Goal: Task Accomplishment & Management: Use online tool/utility

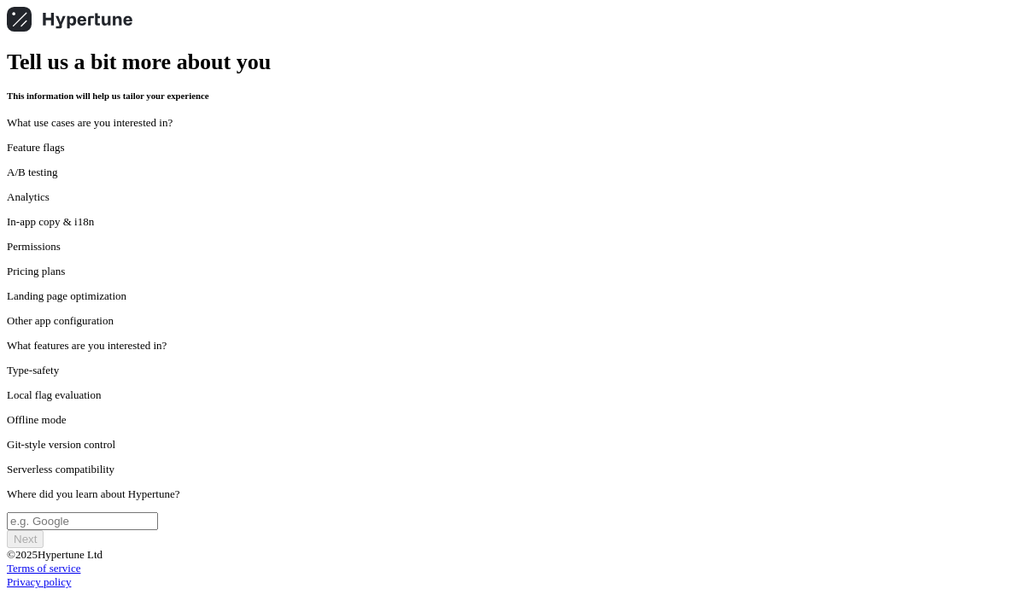
click at [448, 303] on p "Landing page optimization" at bounding box center [509, 297] width 1005 height 14
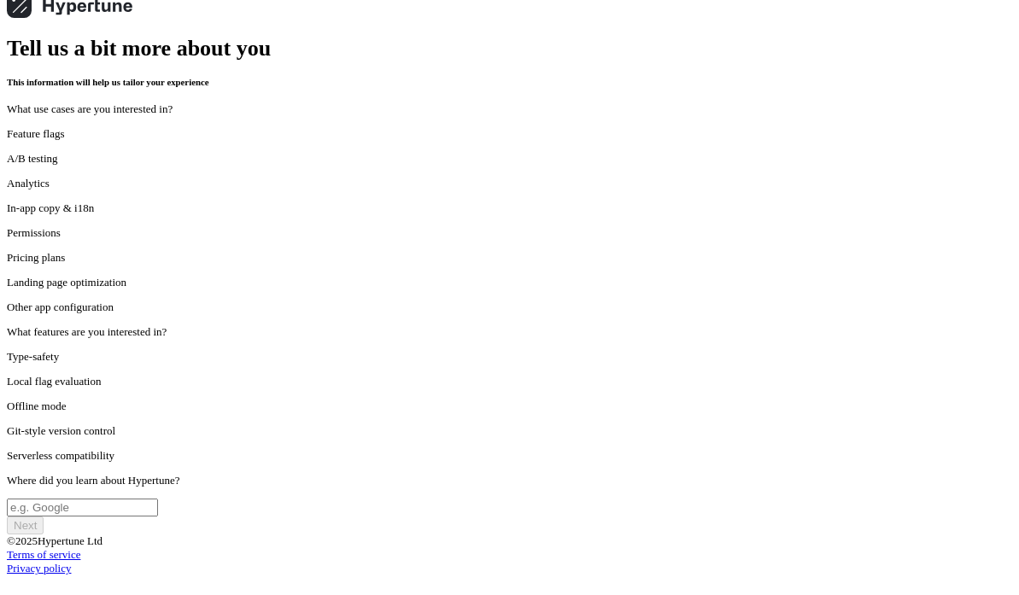
click at [587, 449] on div "Serverless compatibility" at bounding box center [509, 456] width 1005 height 14
click at [158, 499] on input "text" at bounding box center [82, 508] width 151 height 18
type input "monem"
click at [37, 525] on span "Next" at bounding box center [25, 525] width 23 height 13
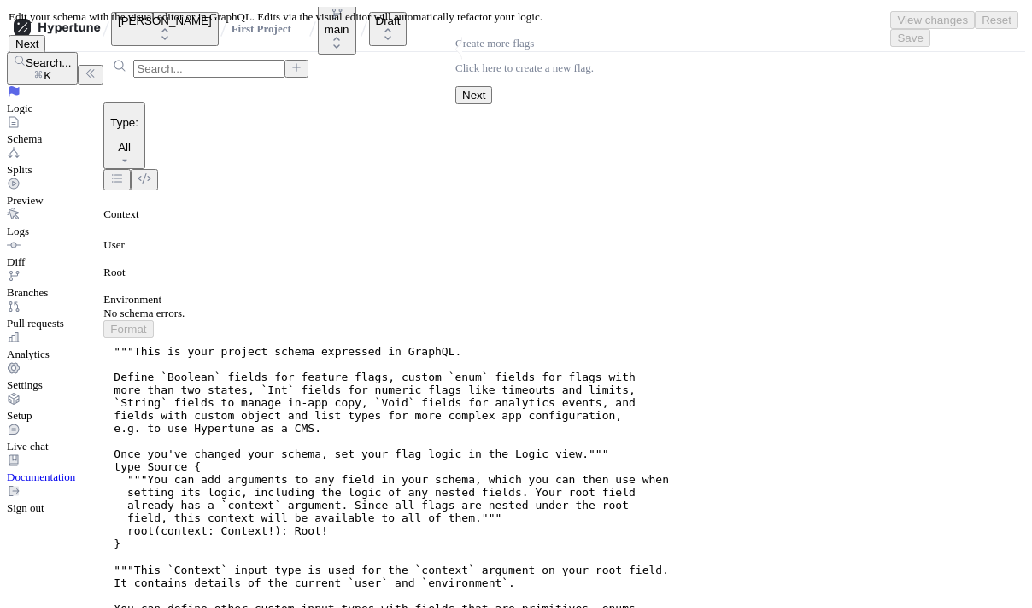
click at [485, 102] on span "Next" at bounding box center [473, 95] width 23 height 13
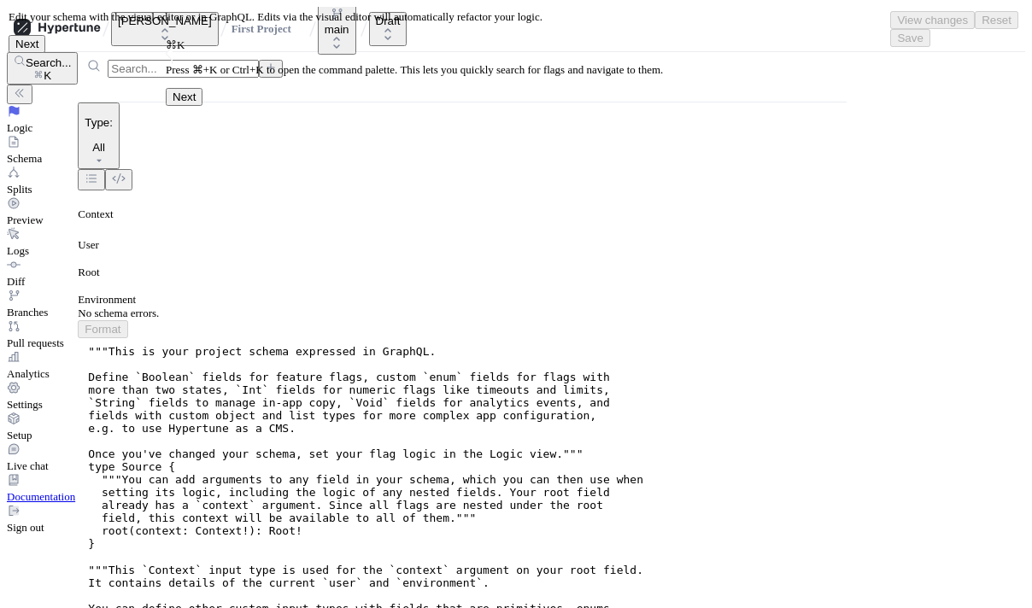
click at [196, 103] on span "Next" at bounding box center [184, 97] width 23 height 13
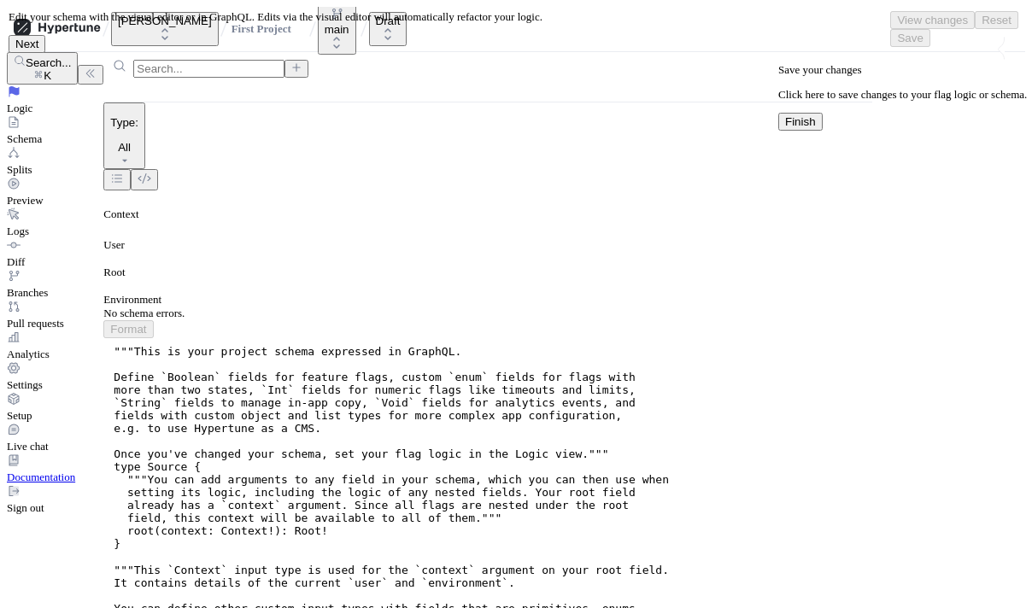
click at [816, 128] on span "Finish" at bounding box center [800, 121] width 31 height 13
click at [103, 392] on div "Settings" at bounding box center [55, 376] width 97 height 31
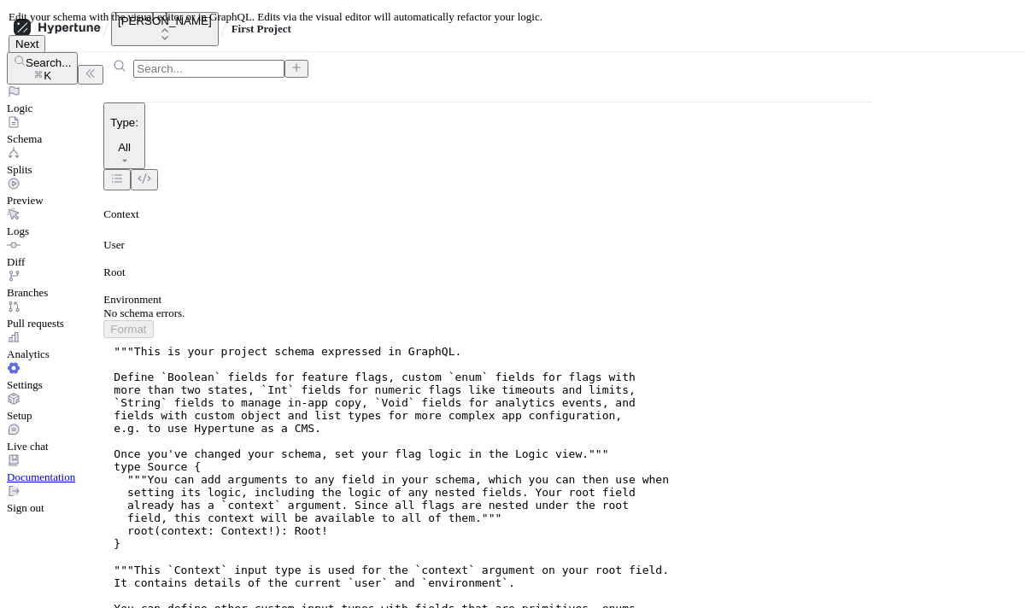
scroll to position [43, 0]
click at [83, 423] on div "Setup" at bounding box center [55, 407] width 97 height 31
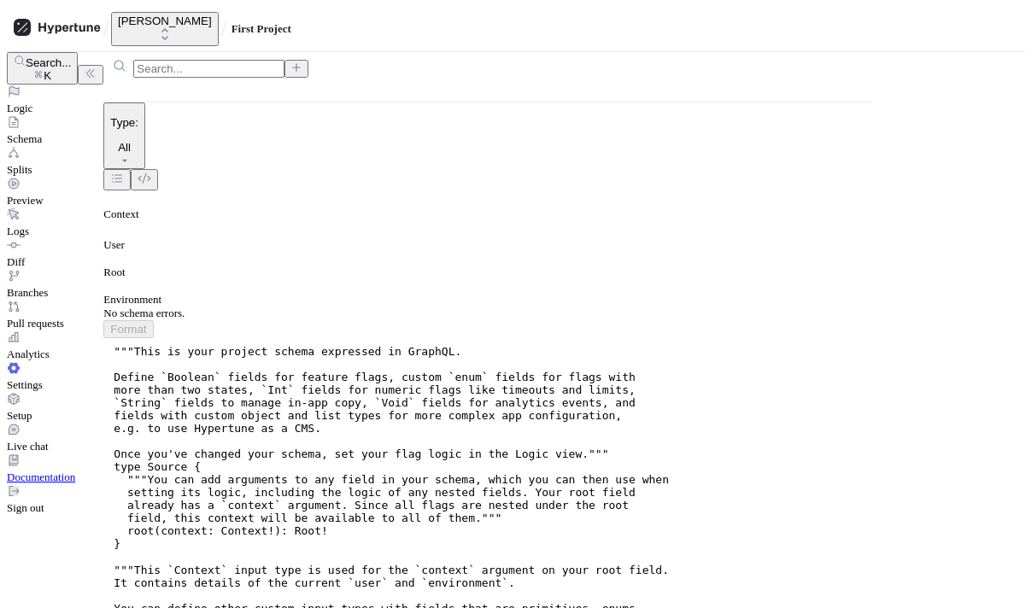
click at [98, 111] on div "Logic" at bounding box center [55, 100] width 97 height 31
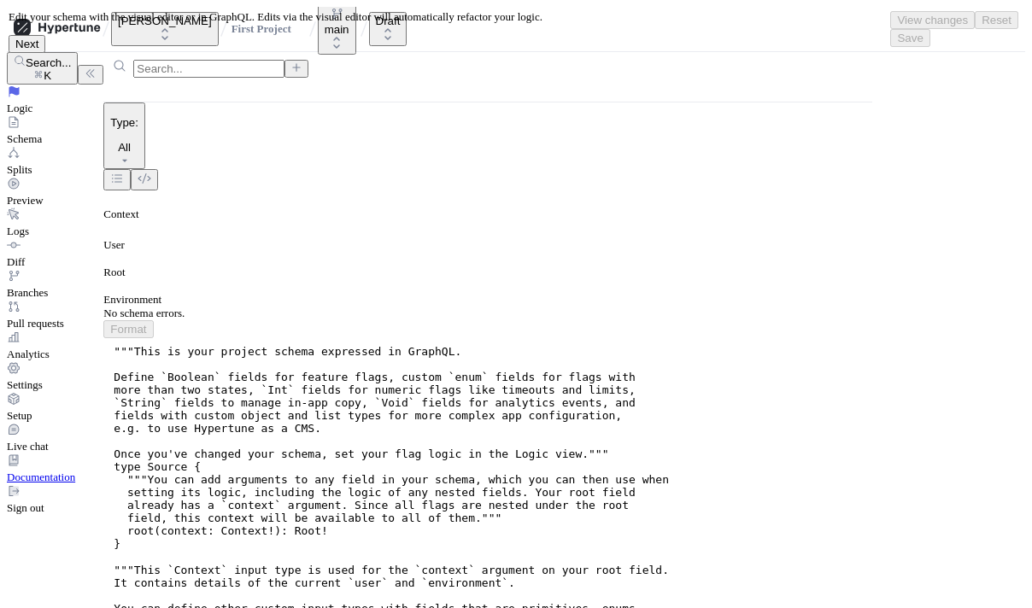
click at [93, 392] on div "Settings" at bounding box center [55, 376] width 97 height 31
click at [81, 361] on div "Analytics" at bounding box center [55, 346] width 97 height 31
click at [65, 392] on div at bounding box center [55, 392] width 97 height 0
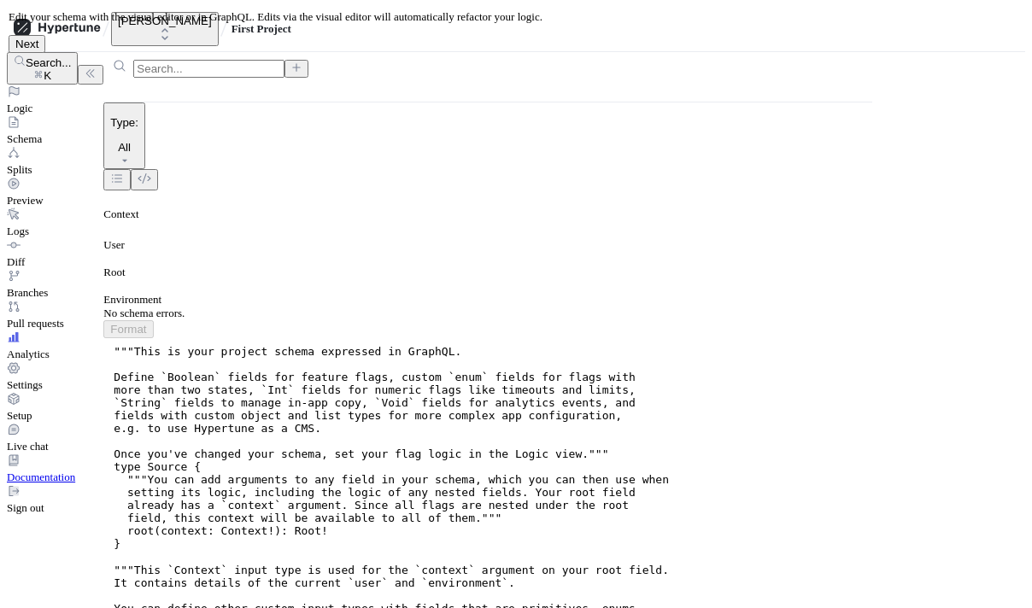
type input "[PERSON_NAME]"
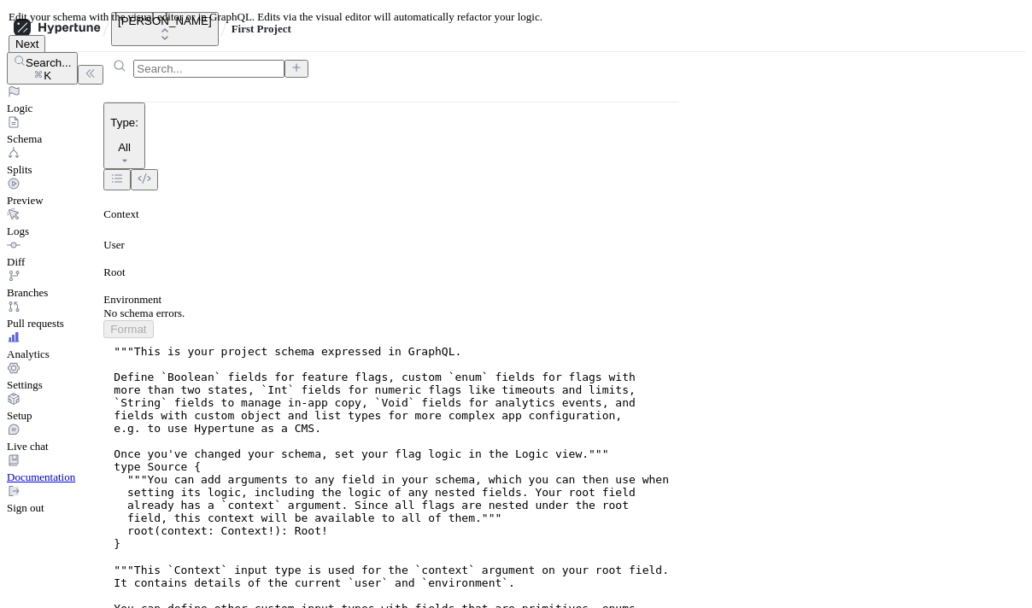
drag, startPoint x: 322, startPoint y: 108, endPoint x: 306, endPoint y: 173, distance: 66.9
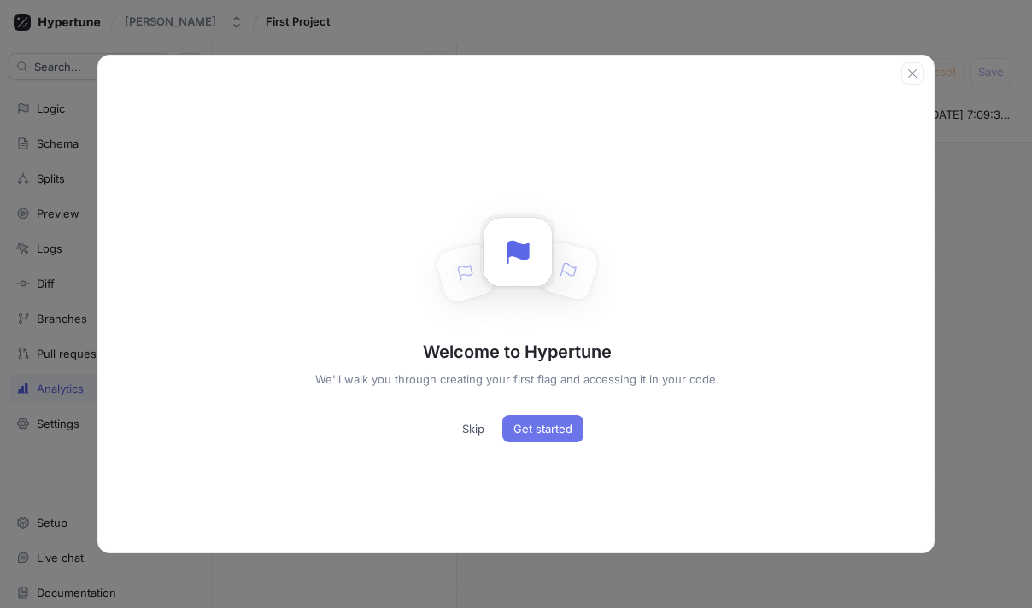
click at [564, 420] on button "Get started" at bounding box center [542, 428] width 81 height 27
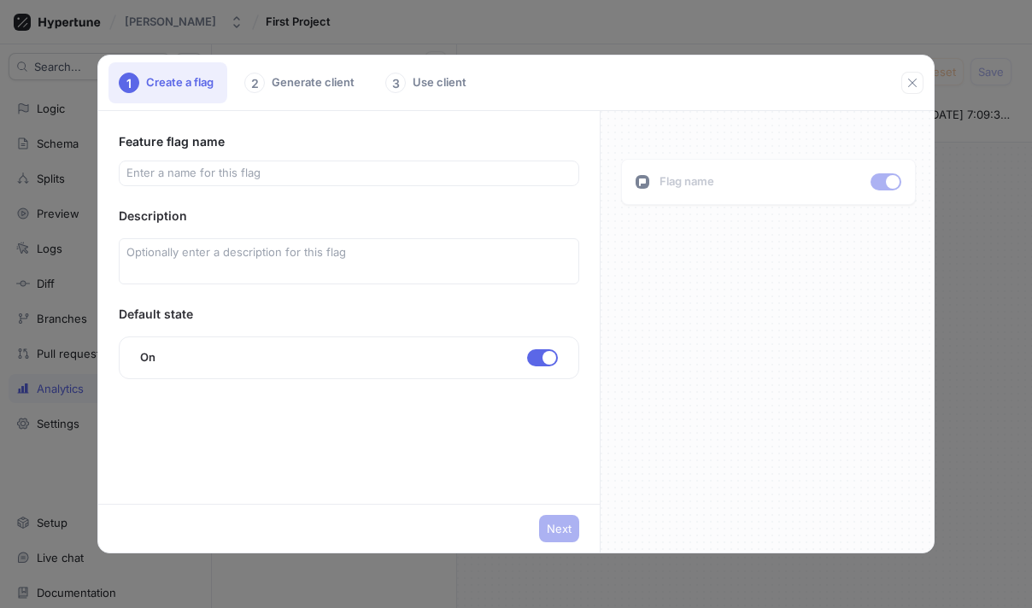
click at [717, 185] on div "Flag name" at bounding box center [768, 182] width 295 height 46
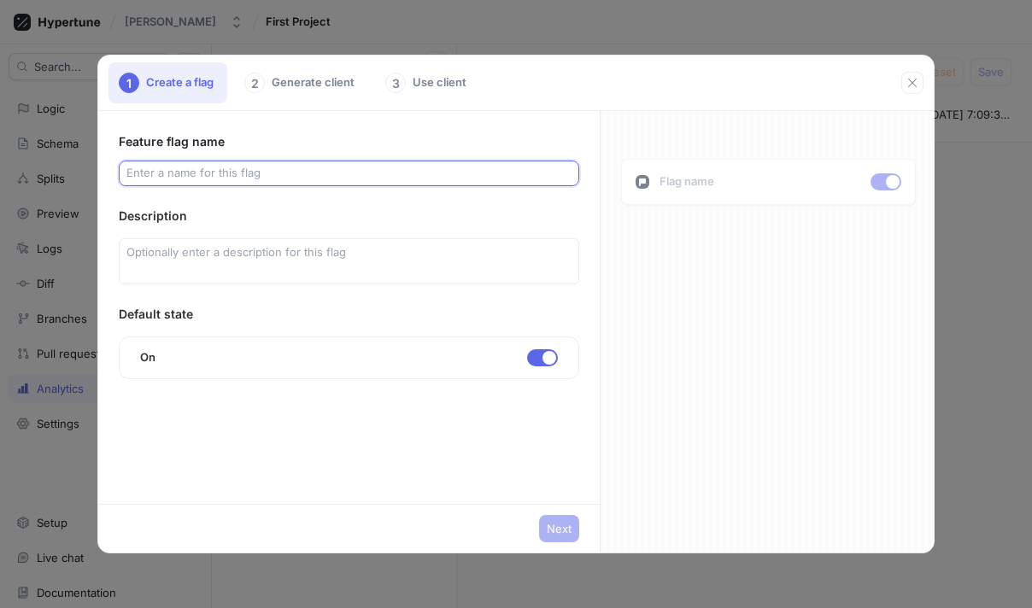
click at [383, 171] on input "text" at bounding box center [348, 173] width 445 height 17
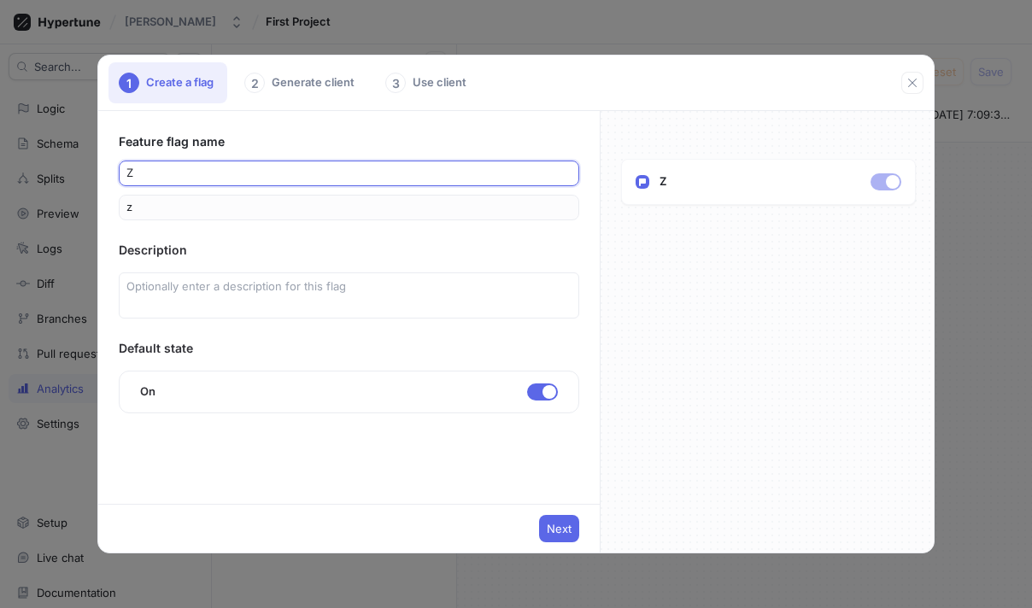
type input "zu"
type input "zui"
type input "zuia"
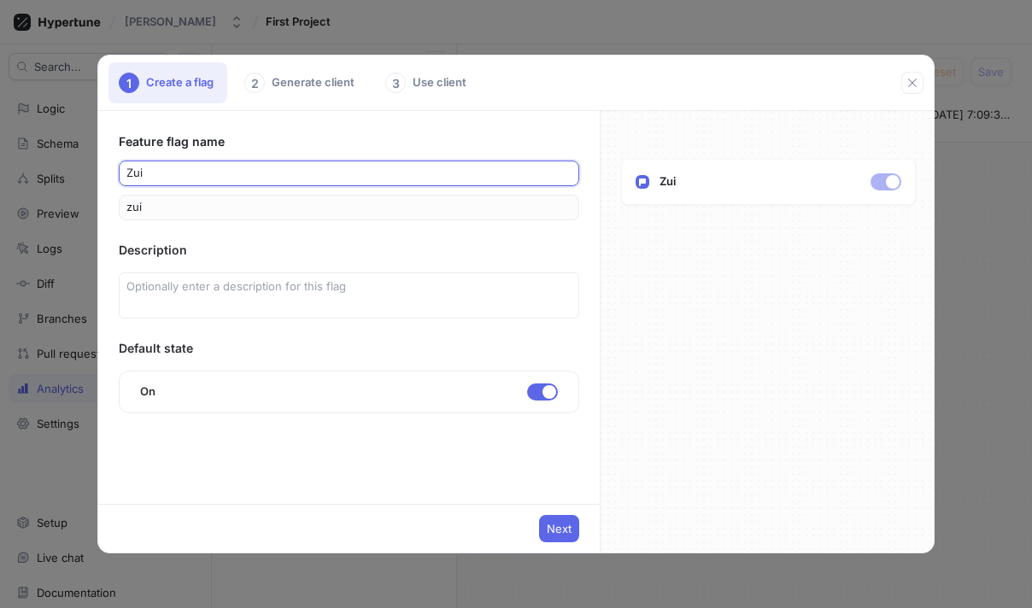
type input "zuia"
type input "zui"
type input "zu"
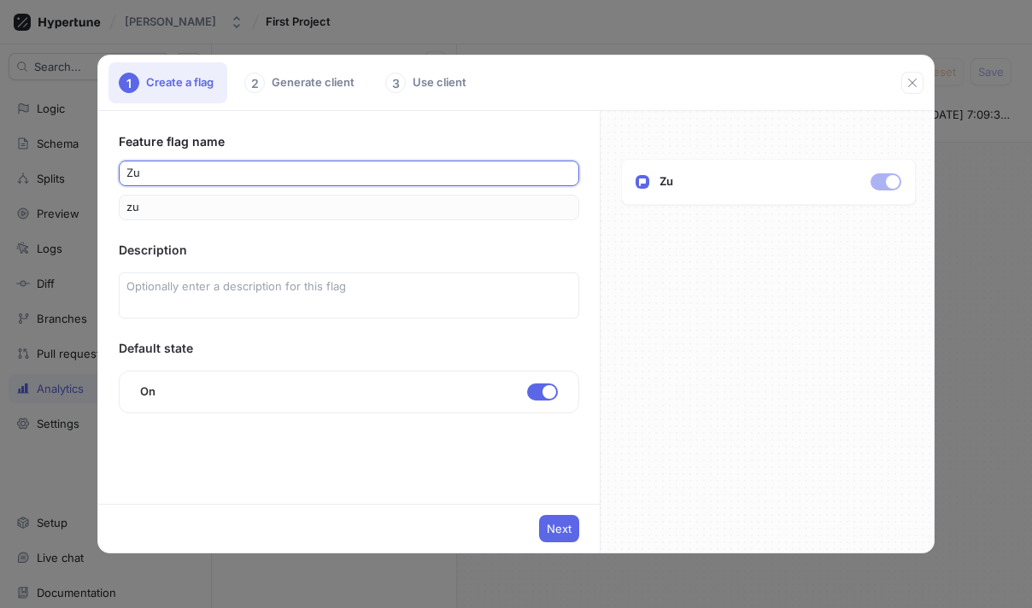
type input "zul"
type input "[PERSON_NAME]"
type input "zulaa"
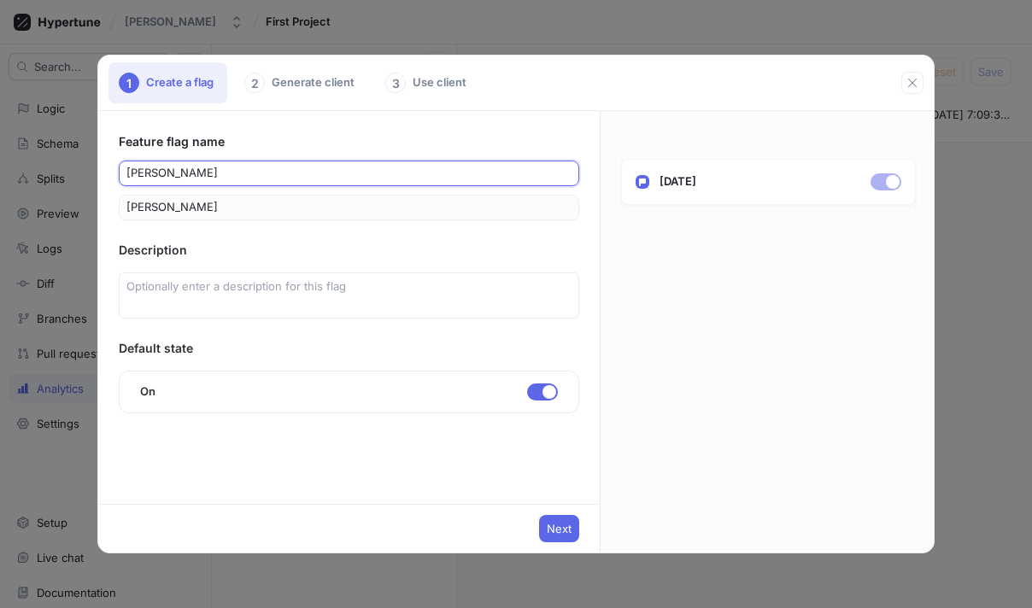
type input "zulaa"
type input "[PERSON_NAME]"
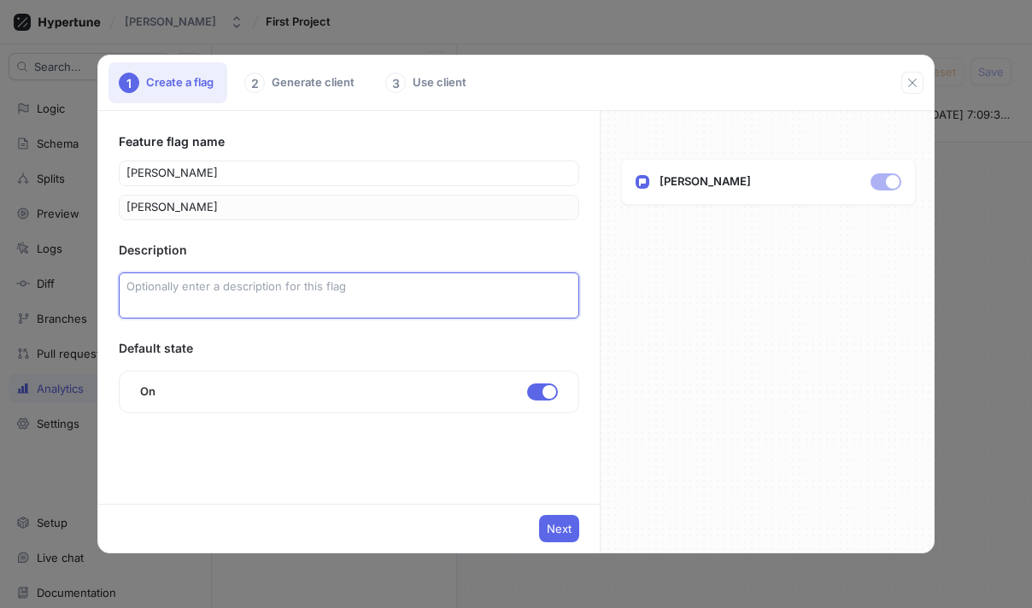
click at [281, 307] on textarea at bounding box center [349, 296] width 460 height 46
click at [558, 524] on span "Next" at bounding box center [559, 529] width 25 height 10
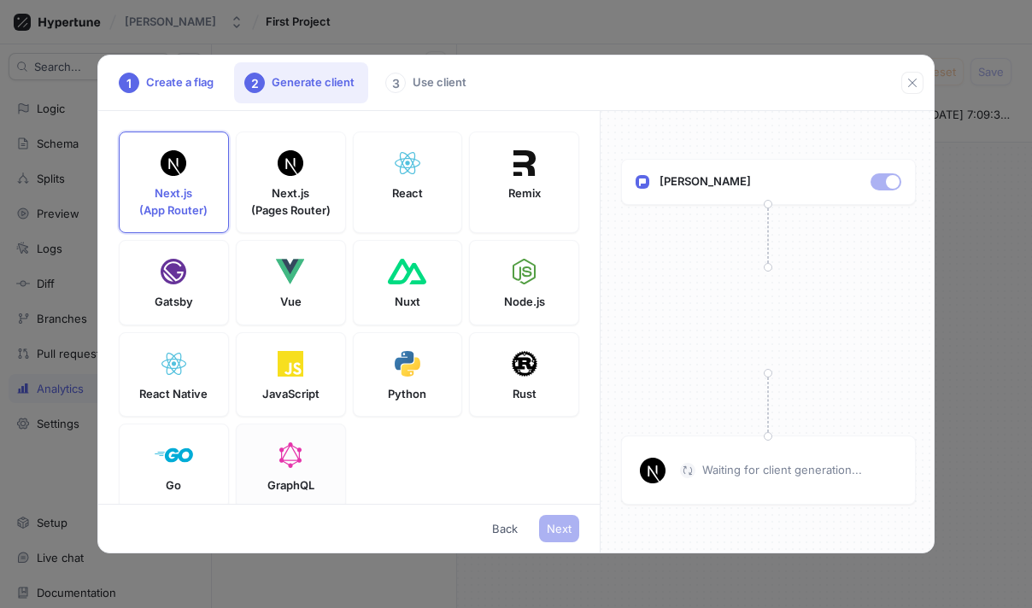
click at [296, 454] on div "GraphQL" at bounding box center [291, 466] width 110 height 85
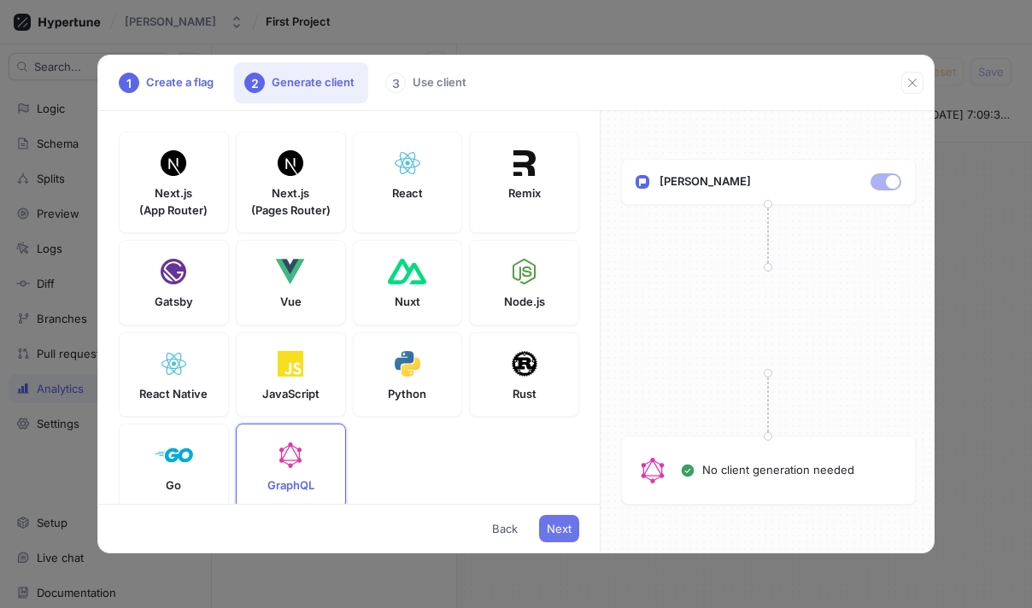
click at [563, 531] on span "Next" at bounding box center [559, 529] width 25 height 10
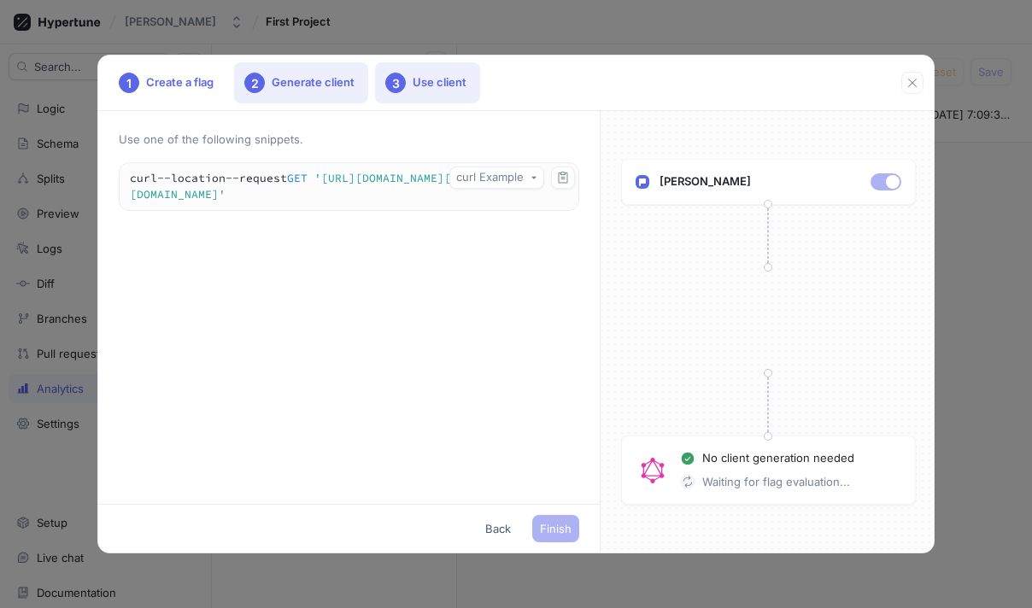
drag, startPoint x: 314, startPoint y: 90, endPoint x: 294, endPoint y: 85, distance: 20.9
click at [304, 86] on div "2 Generate client" at bounding box center [301, 82] width 134 height 41
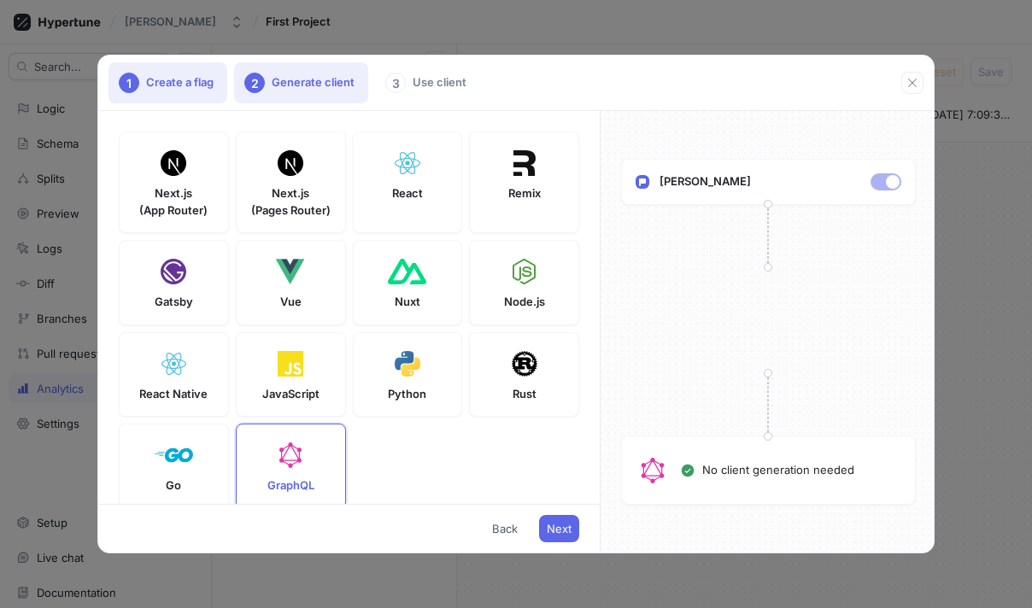
click at [203, 85] on div "1 Create a flag" at bounding box center [167, 82] width 119 height 41
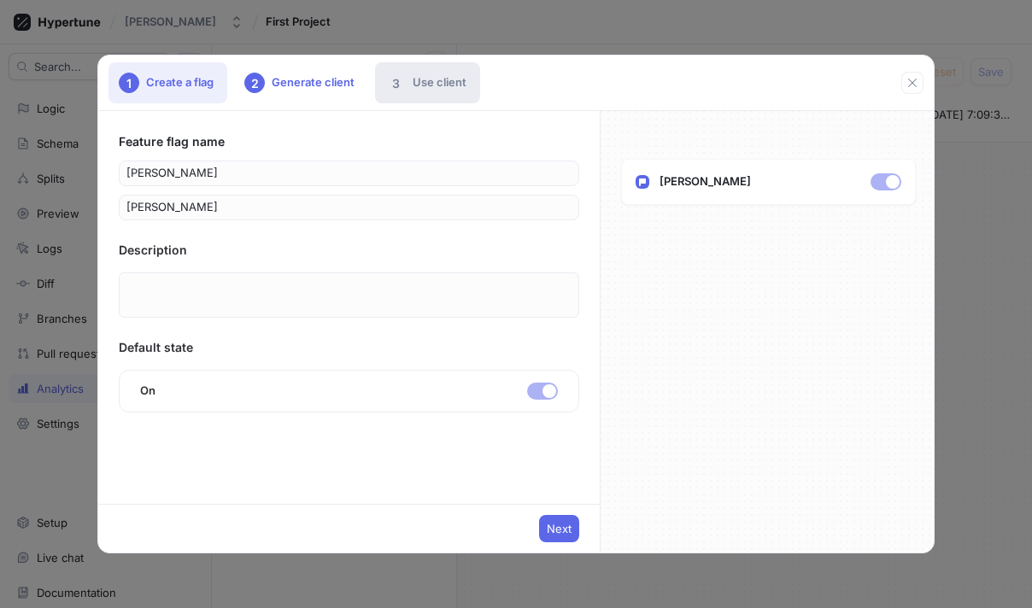
click at [445, 74] on div "3 Use client" at bounding box center [427, 82] width 105 height 41
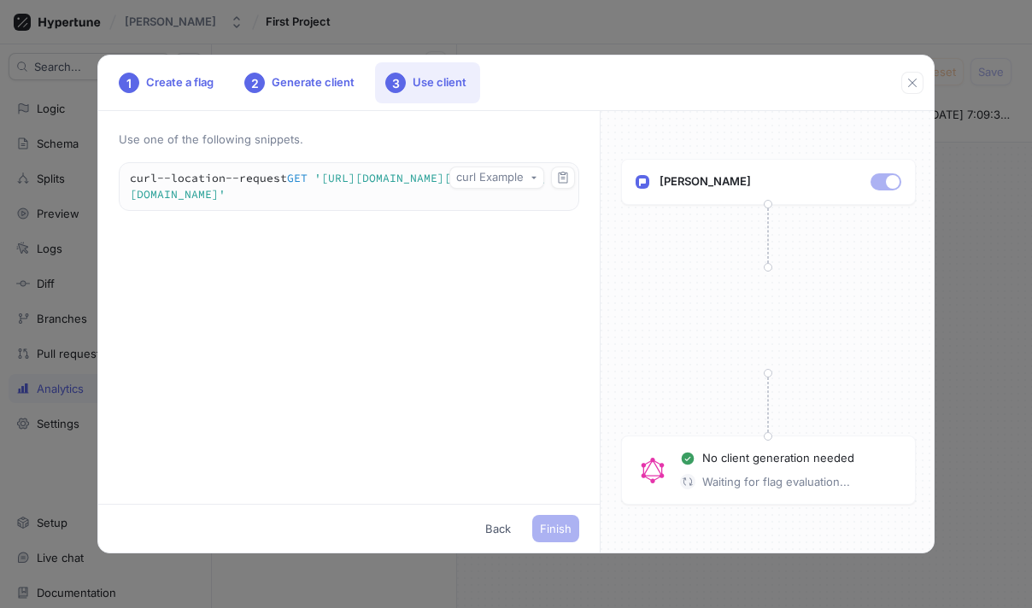
click at [704, 483] on p "Waiting for flag evaluation..." at bounding box center [776, 482] width 148 height 17
drag, startPoint x: 185, startPoint y: 384, endPoint x: 149, endPoint y: 481, distance: 103.5
click at [149, 481] on div "Use one of the following snippets. curl Example curl -- location -- request GET…" at bounding box center [348, 307] width 501 height 393
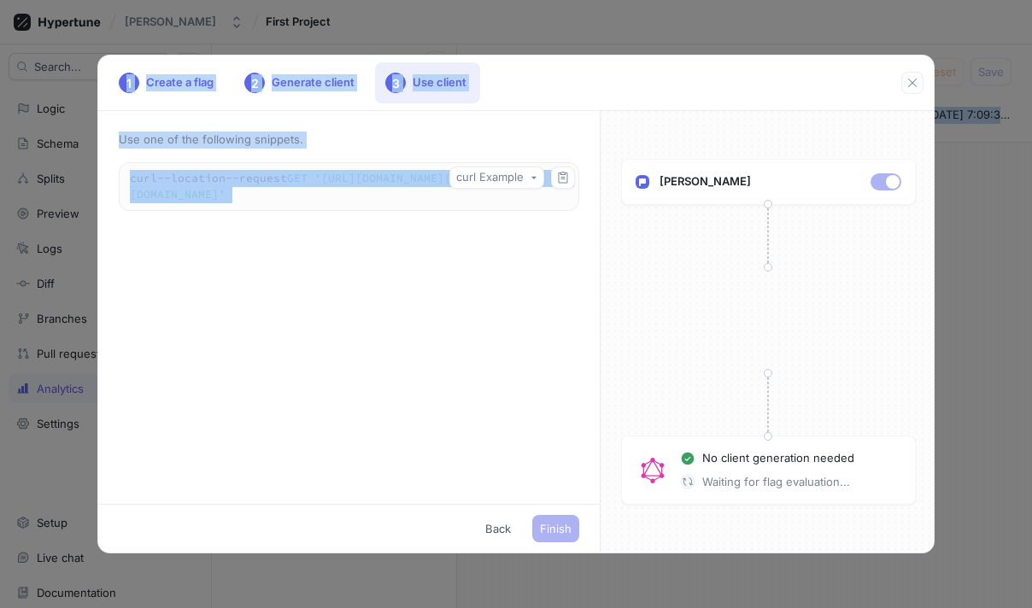
drag, startPoint x: 178, startPoint y: 518, endPoint x: 213, endPoint y: 467, distance: 61.4
click at [114, 607] on html "Monem Iuffi First Project Search... K Logic Schema Splits Preview Logs Diff Bra…" at bounding box center [516, 304] width 1032 height 608
click at [340, 421] on div "Use one of the following snippets. curl Example curl -- location -- request GET…" at bounding box center [348, 307] width 501 height 393
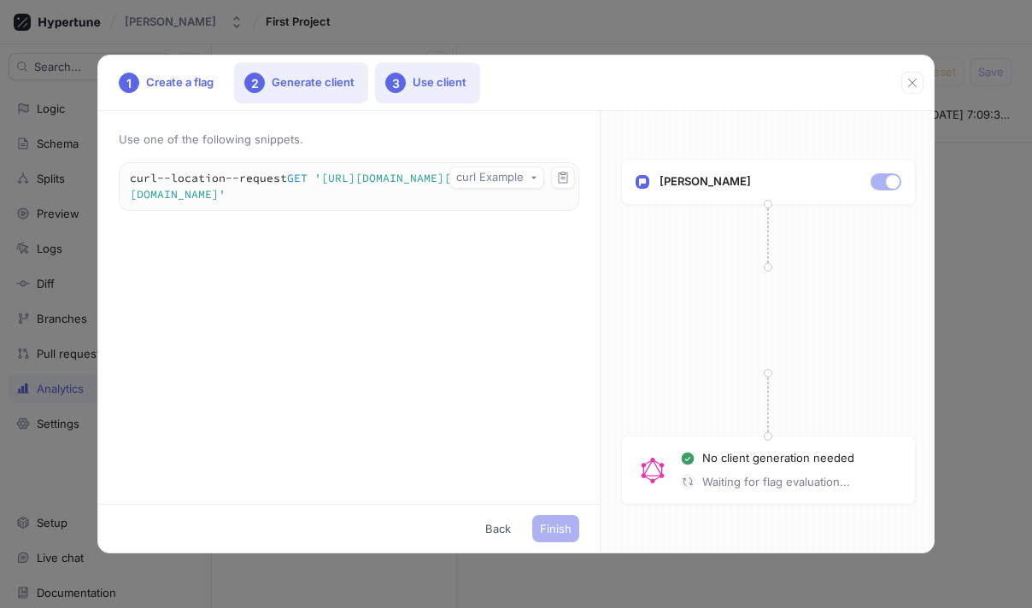
click at [347, 85] on div "2 Generate client" at bounding box center [301, 82] width 134 height 41
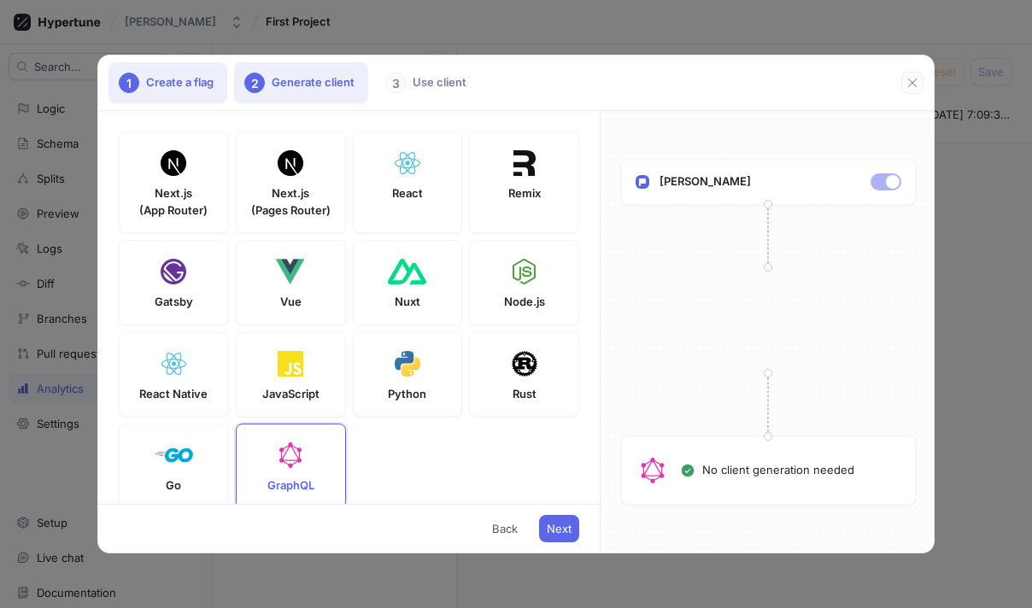
click at [165, 86] on div "1 Create a flag" at bounding box center [167, 82] width 119 height 41
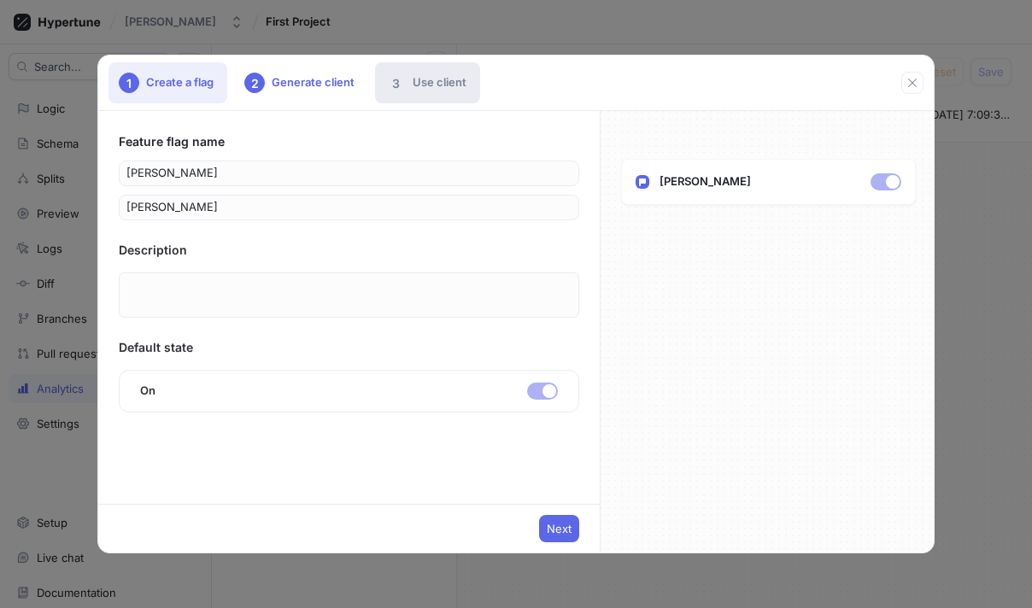
click at [420, 81] on div "3 Use client" at bounding box center [427, 82] width 105 height 41
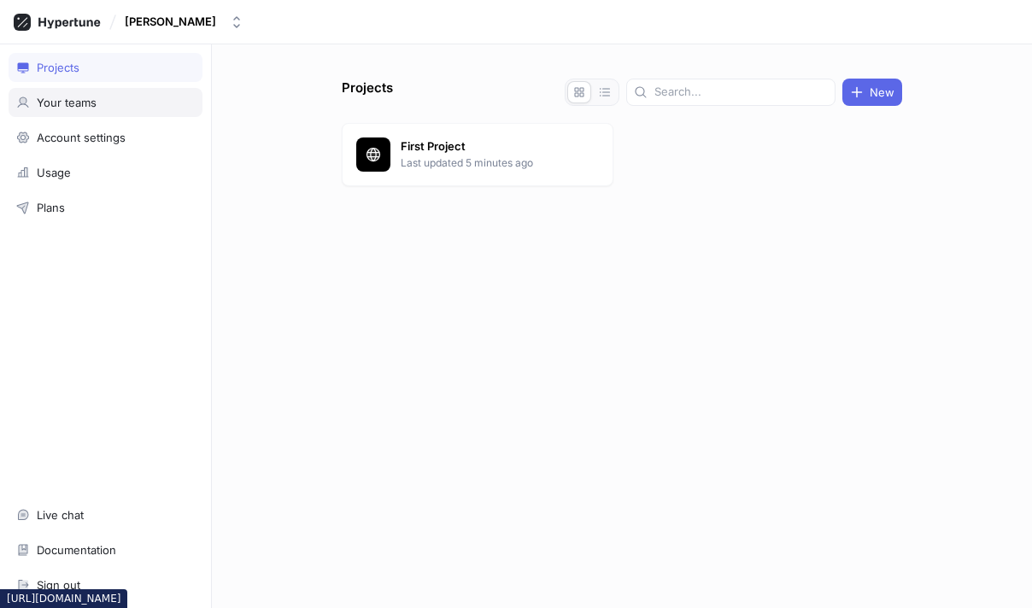
click at [128, 103] on div "Your teams" at bounding box center [105, 103] width 179 height 14
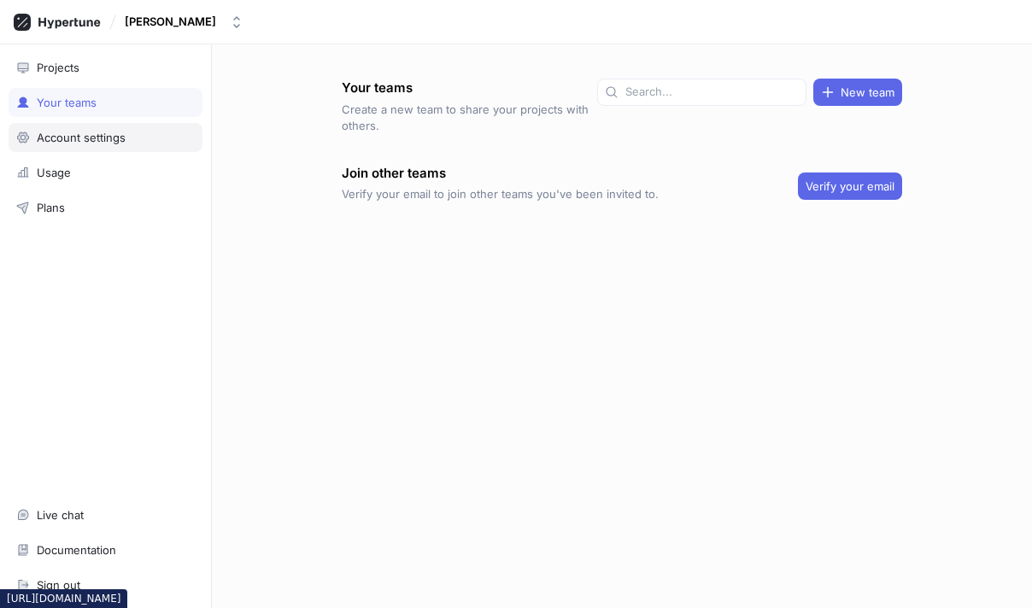
click at [120, 127] on div "Account settings" at bounding box center [106, 137] width 194 height 29
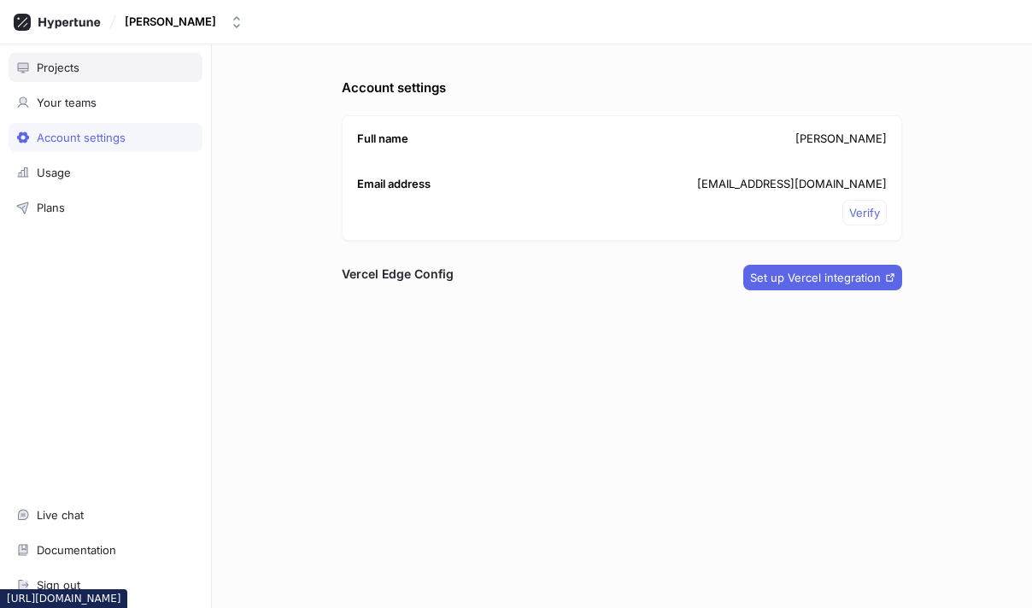
click at [110, 58] on div "Projects" at bounding box center [106, 67] width 194 height 29
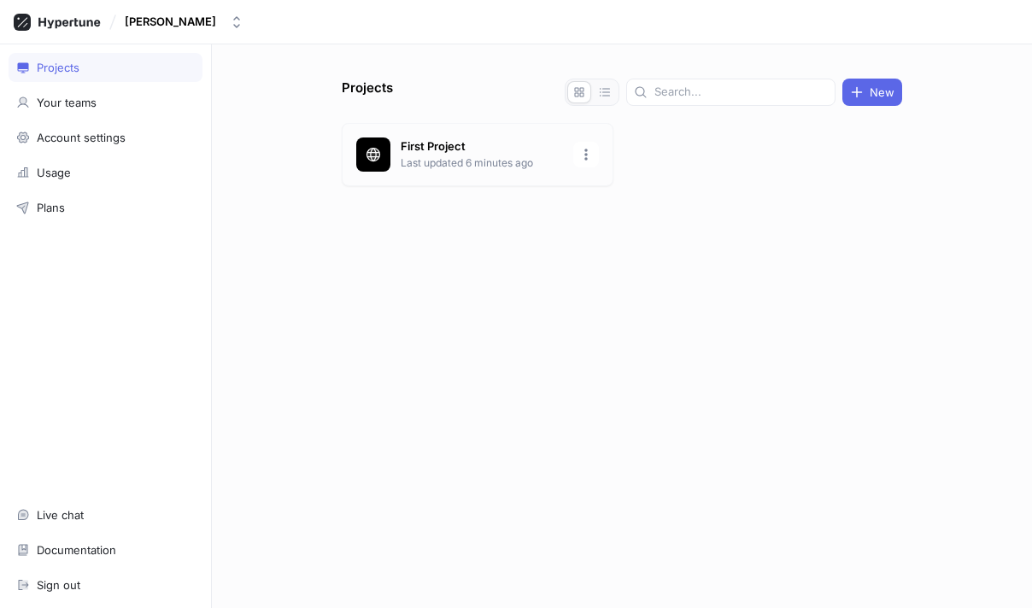
click at [459, 155] on p "Last updated 6 minutes ago" at bounding box center [482, 162] width 162 height 15
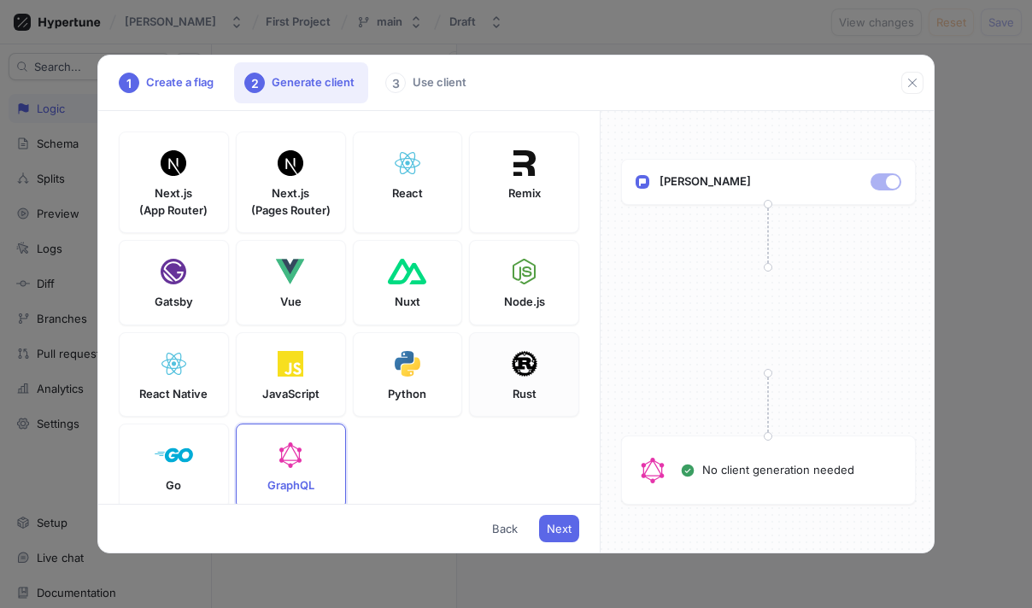
scroll to position [123, 0]
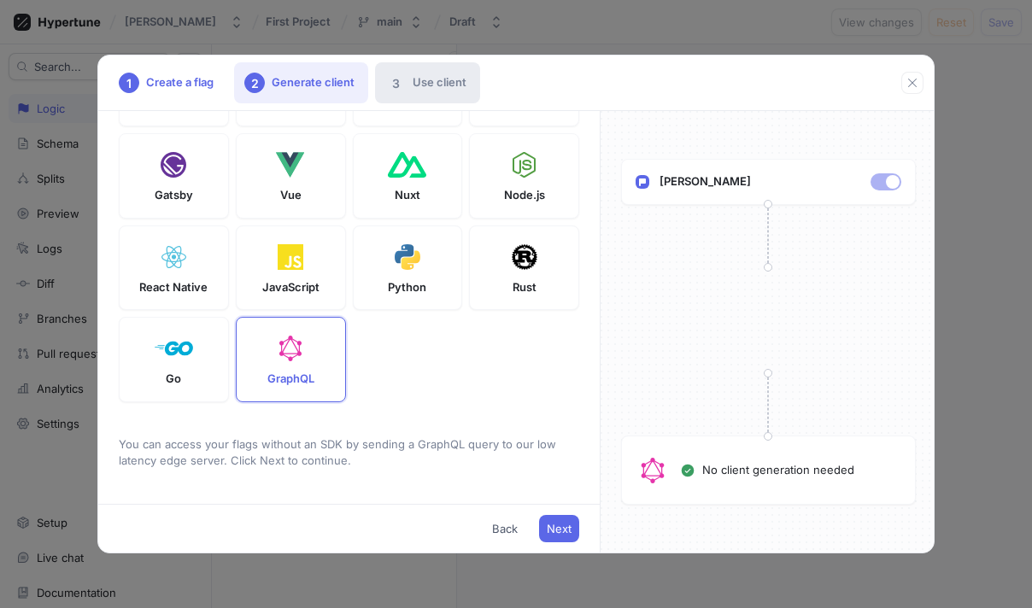
click at [428, 80] on div "3 Use client" at bounding box center [427, 82] width 105 height 41
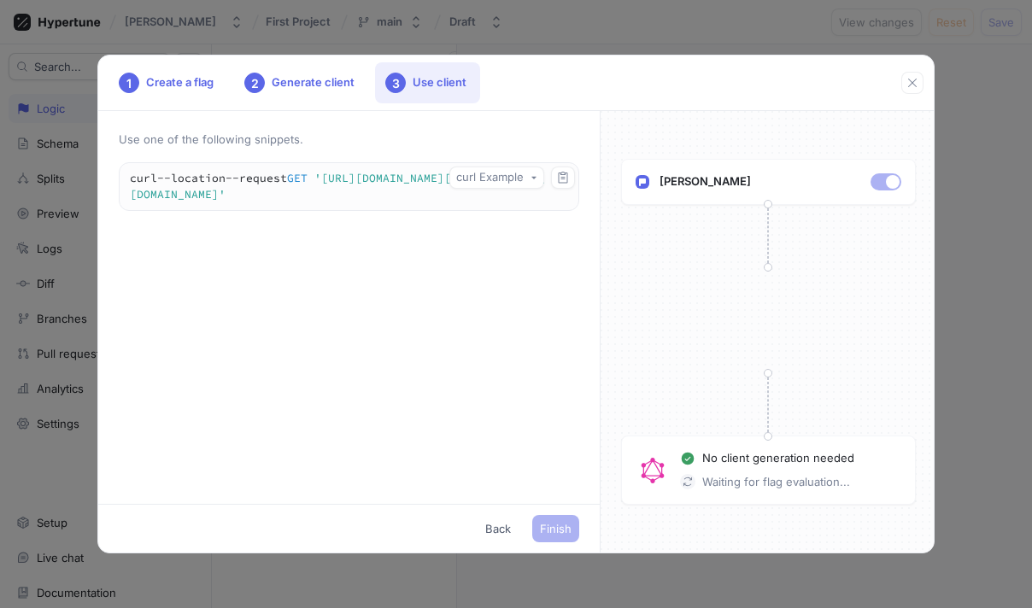
click at [685, 480] on icon at bounding box center [687, 482] width 13 height 13
click at [917, 83] on icon "button" at bounding box center [912, 83] width 14 height 14
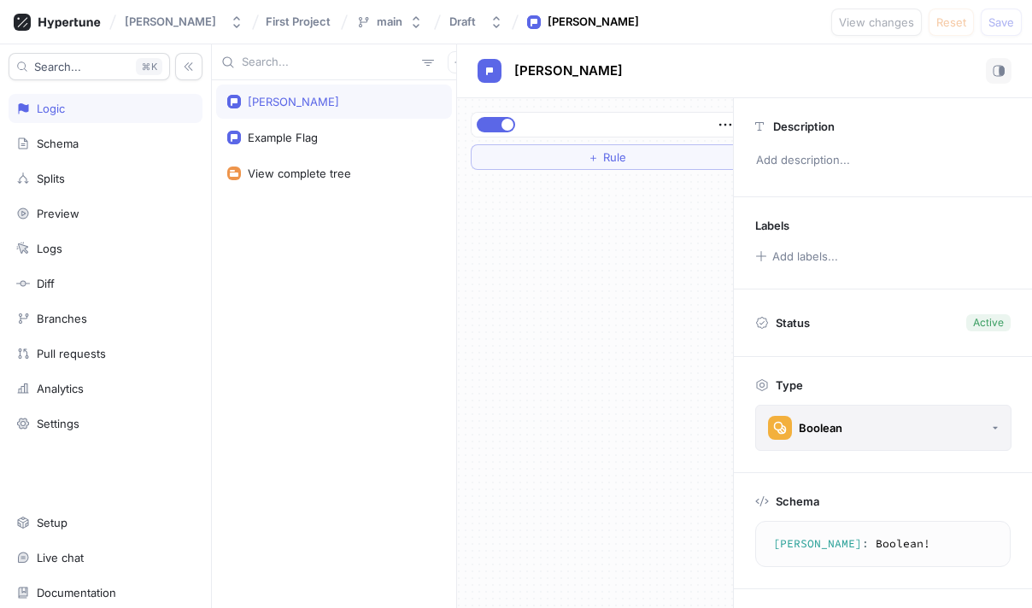
scroll to position [76, 0]
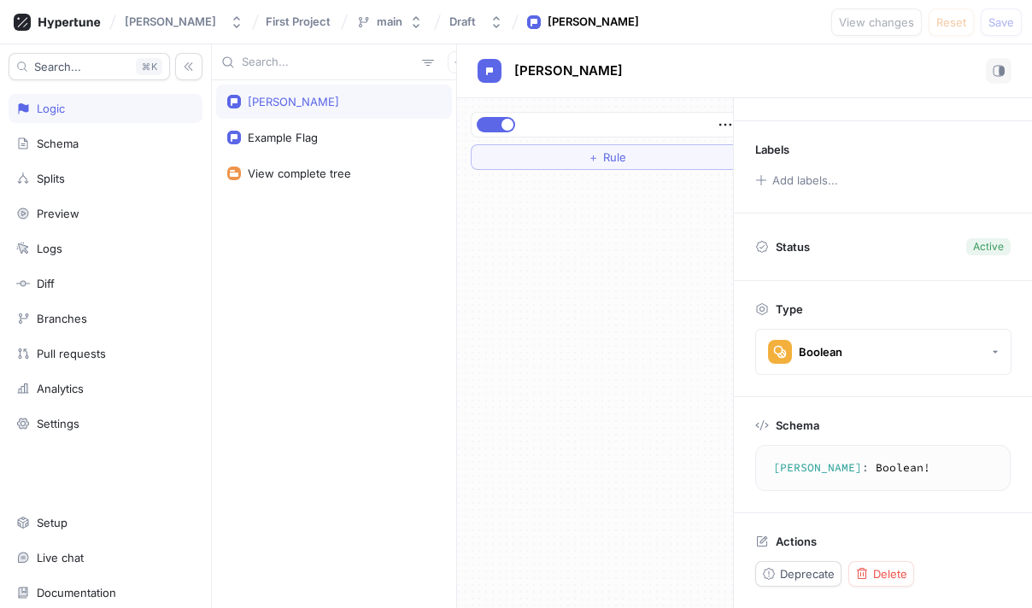
click at [973, 249] on div "Active" at bounding box center [988, 246] width 31 height 15
click at [455, 336] on div "Zula Example Flag View complete tree" at bounding box center [334, 344] width 244 height 528
click at [610, 217] on div "＋ Rule" at bounding box center [595, 353] width 276 height 510
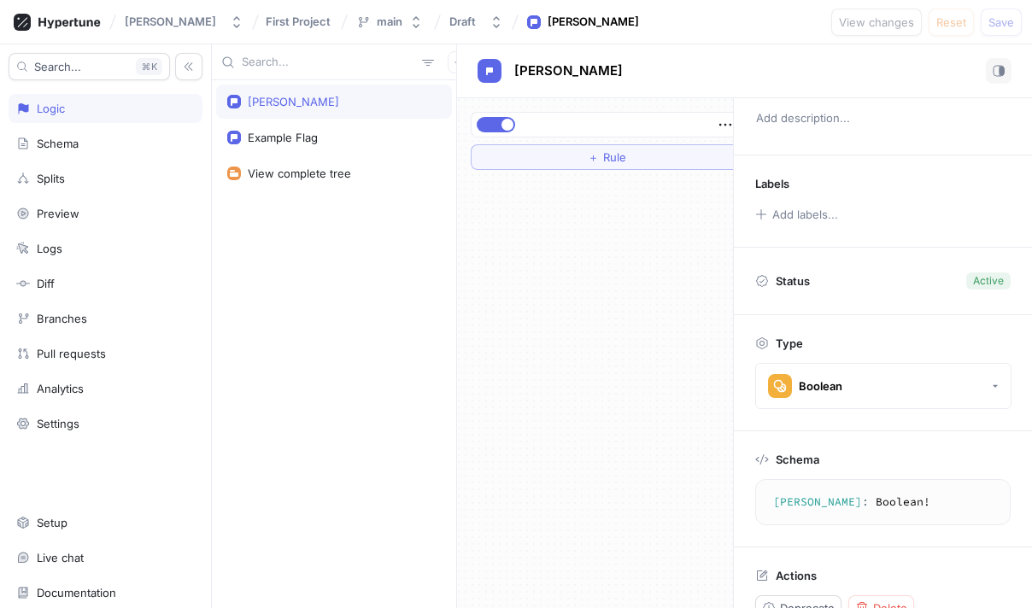
click at [1016, 67] on div "Zula" at bounding box center [744, 71] width 575 height 54
click at [1000, 67] on rect "button" at bounding box center [1001, 71] width 5 height 9
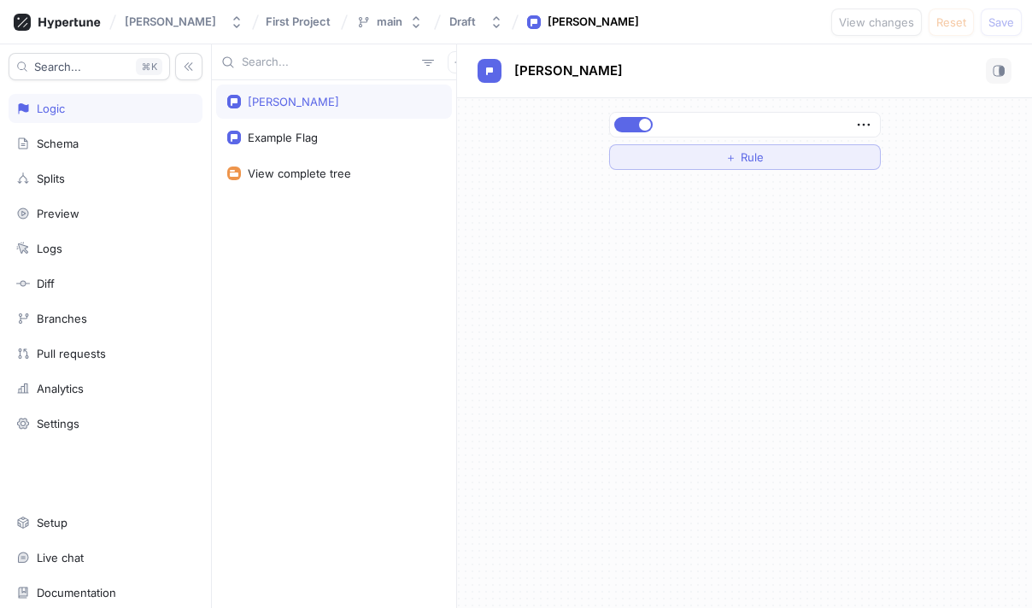
click at [776, 165] on button "＋ Rule" at bounding box center [745, 157] width 272 height 26
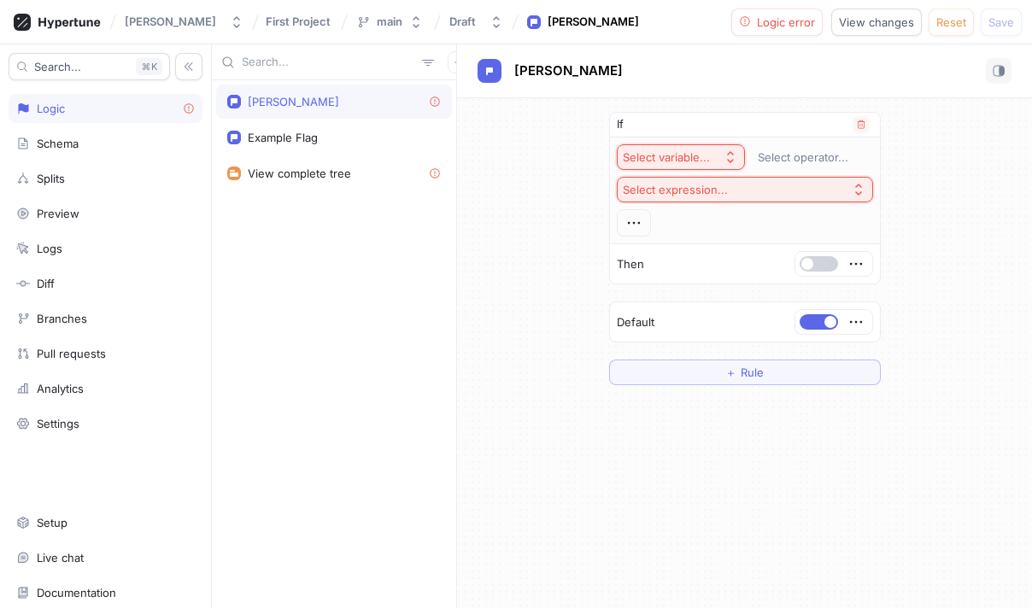
click at [804, 262] on span "button" at bounding box center [807, 264] width 12 height 12
click at [804, 262] on button "button" at bounding box center [819, 263] width 38 height 15
click at [730, 158] on icon "button" at bounding box center [731, 157] width 14 height 14
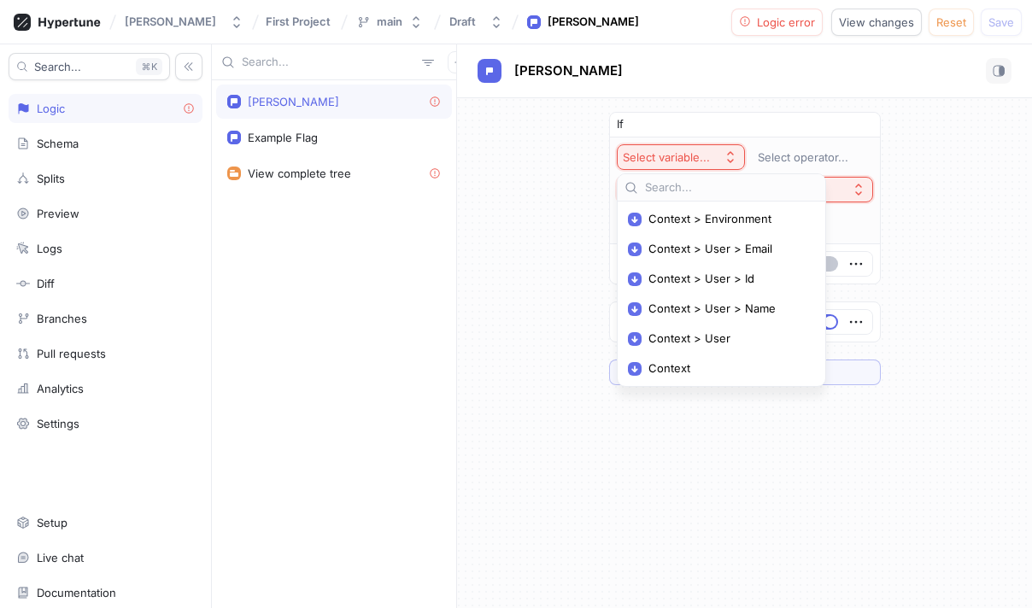
click at [725, 390] on div "Context > Environment Context > User > Email Context > User > Id Context > User…" at bounding box center [722, 288] width 230 height 237
click at [737, 159] on button "Select variable..." at bounding box center [681, 157] width 128 height 26
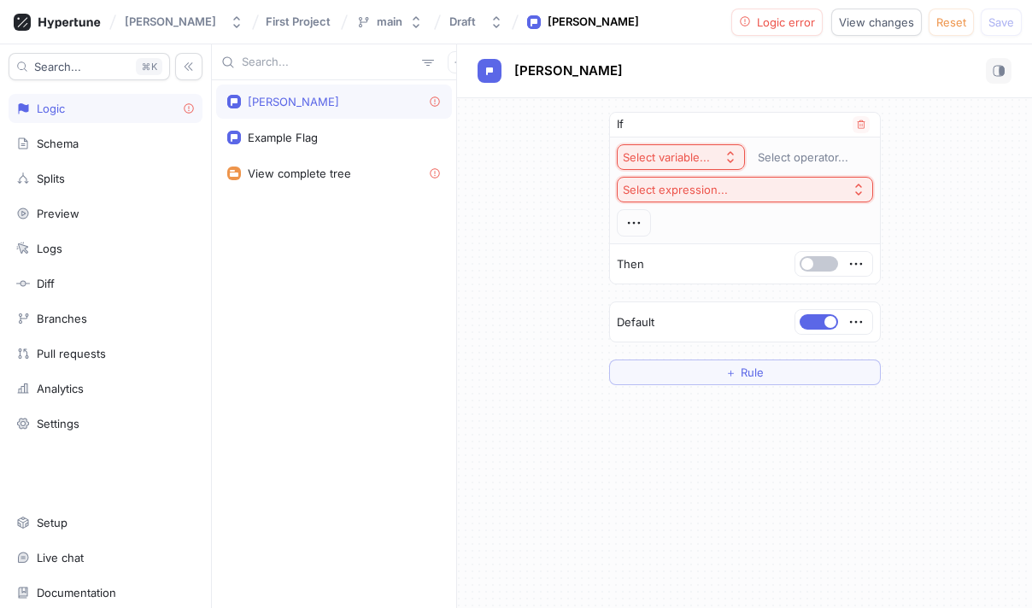
click at [749, 179] on button "Select expression..." at bounding box center [745, 190] width 256 height 26
click at [747, 185] on button "Select expression..." at bounding box center [745, 190] width 256 height 26
click at [864, 128] on icon "button" at bounding box center [861, 124] width 8 height 9
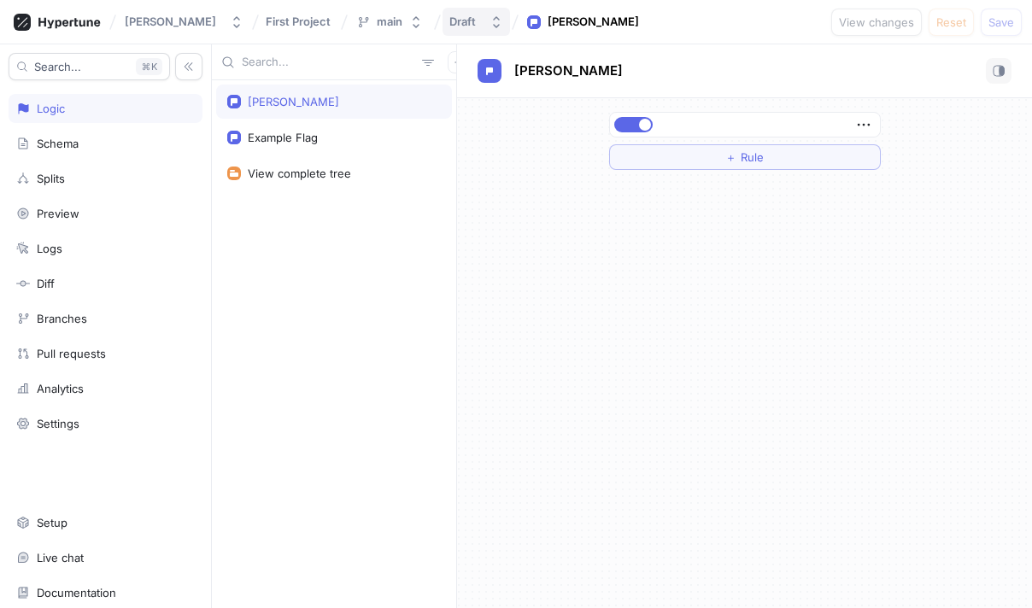
drag, startPoint x: 486, startPoint y: 74, endPoint x: 477, endPoint y: 22, distance: 52.9
click at [487, 73] on rect at bounding box center [487, 71] width 2 height 7
click at [449, 24] on div "Draft" at bounding box center [462, 22] width 26 height 15
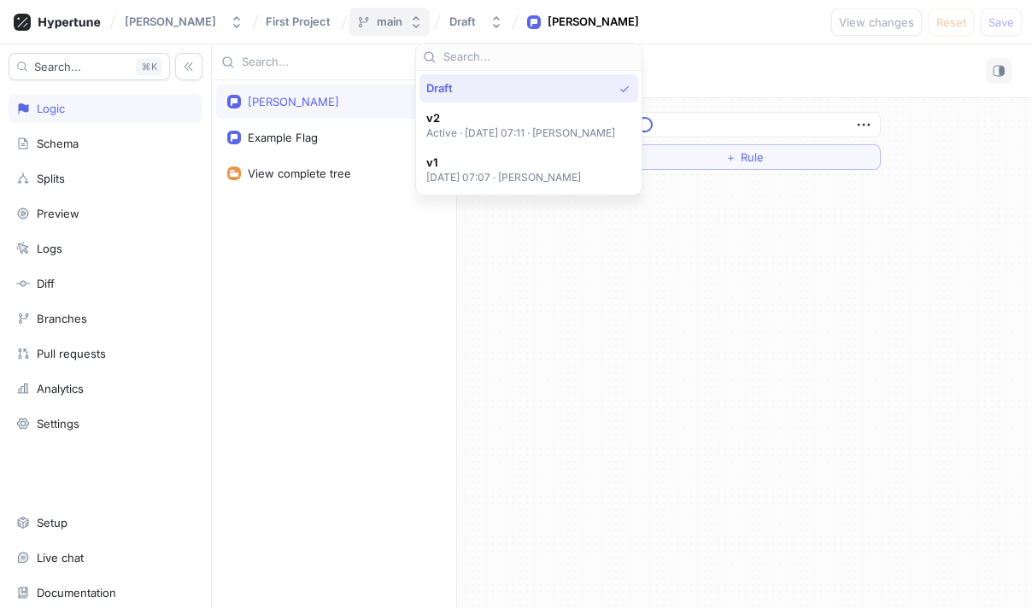
click at [377, 19] on div "main" at bounding box center [390, 22] width 26 height 15
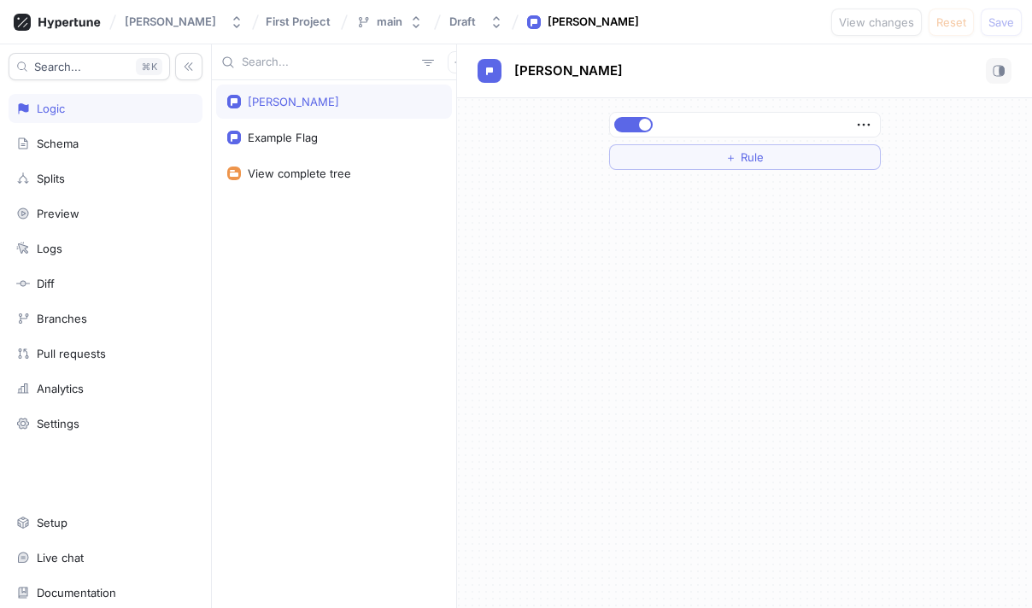
click at [308, 12] on div "First Project" at bounding box center [299, 22] width 73 height 26
click at [66, 290] on div "Diff" at bounding box center [105, 284] width 179 height 14
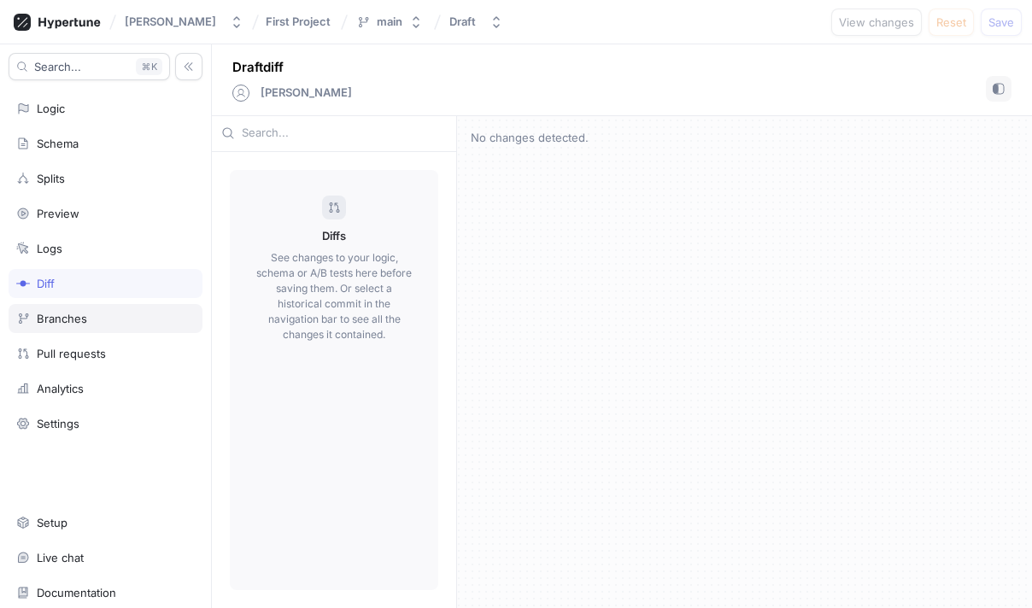
click at [67, 311] on div "Branches" at bounding box center [106, 318] width 194 height 29
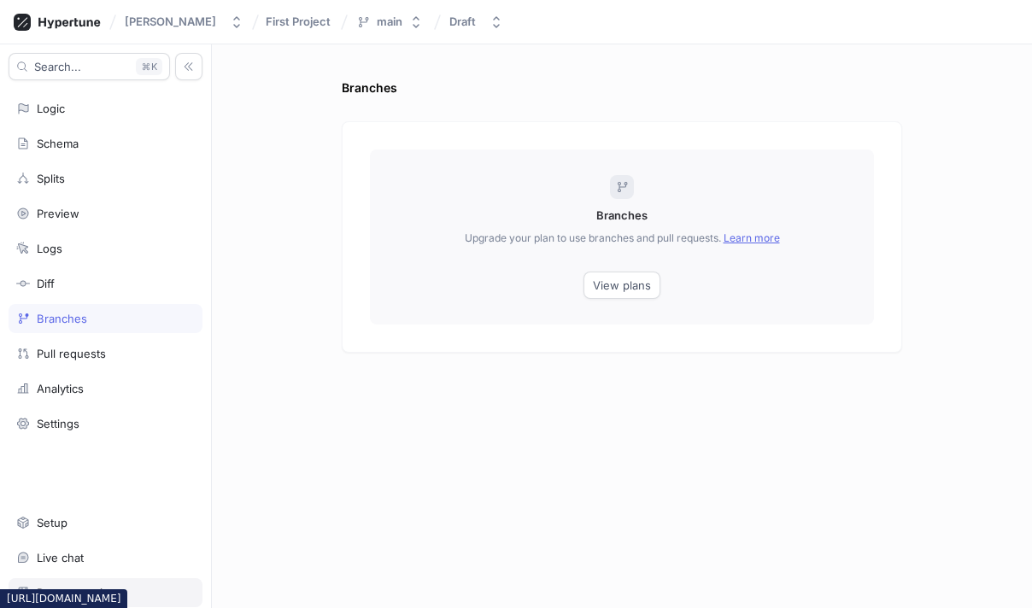
click at [82, 586] on div "Documentation" at bounding box center [76, 593] width 79 height 14
click at [104, 112] on div "Logic" at bounding box center [105, 109] width 179 height 14
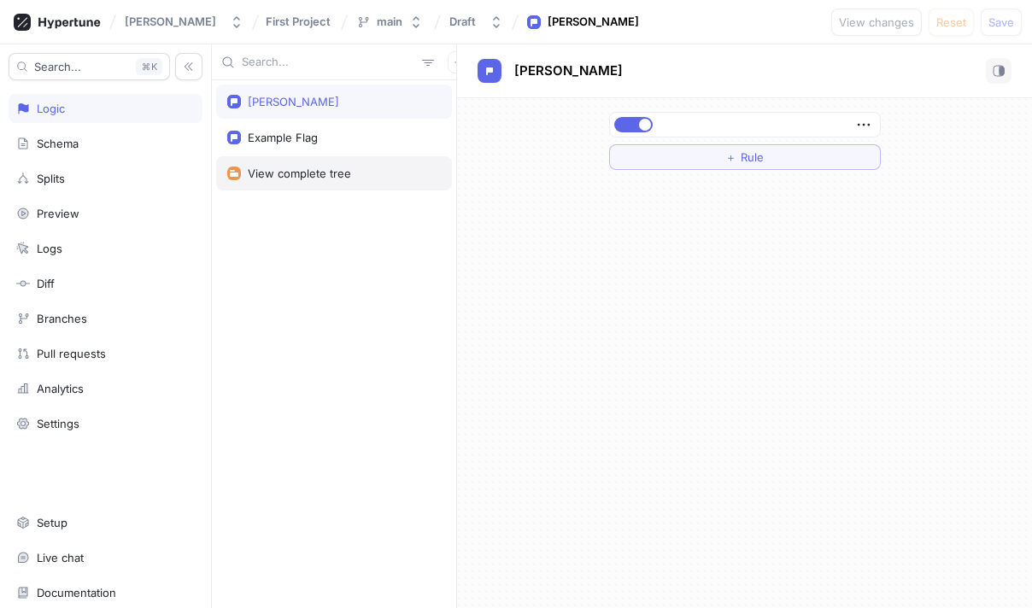
click at [337, 179] on div "View complete tree" at bounding box center [299, 174] width 103 height 14
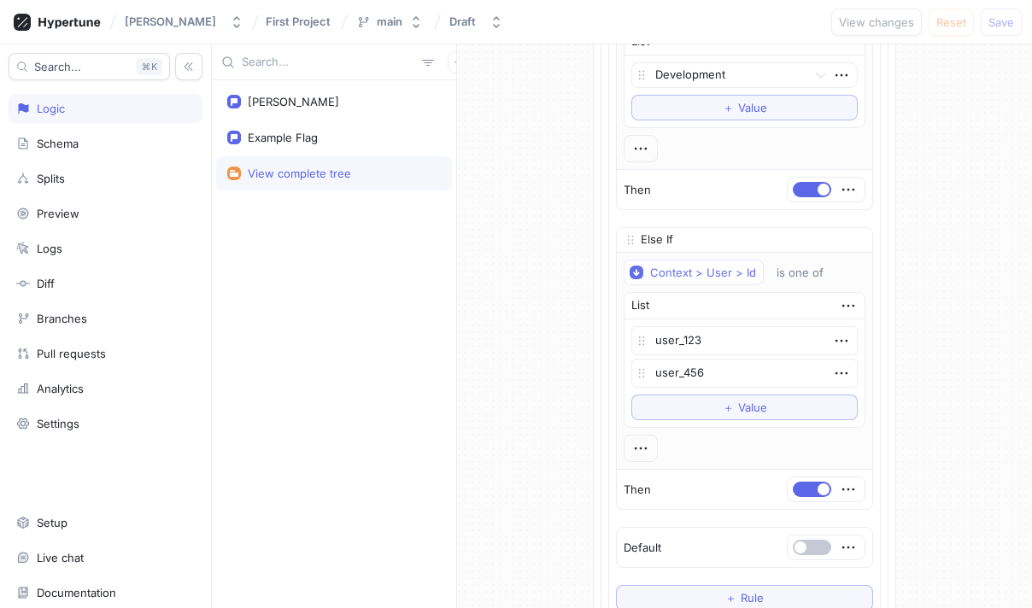
scroll to position [592, 0]
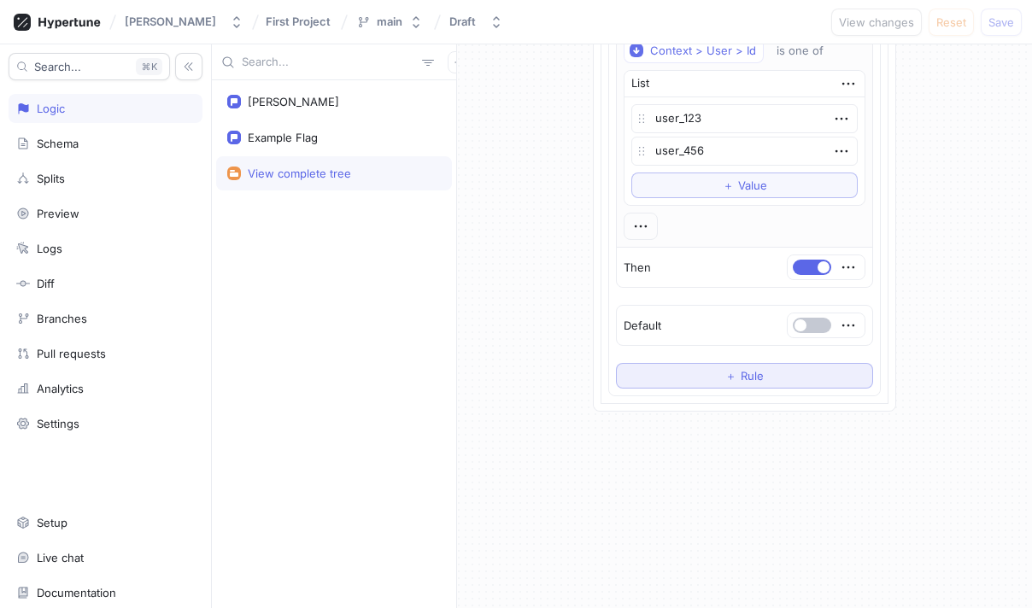
click at [726, 371] on span "＋" at bounding box center [730, 376] width 11 height 10
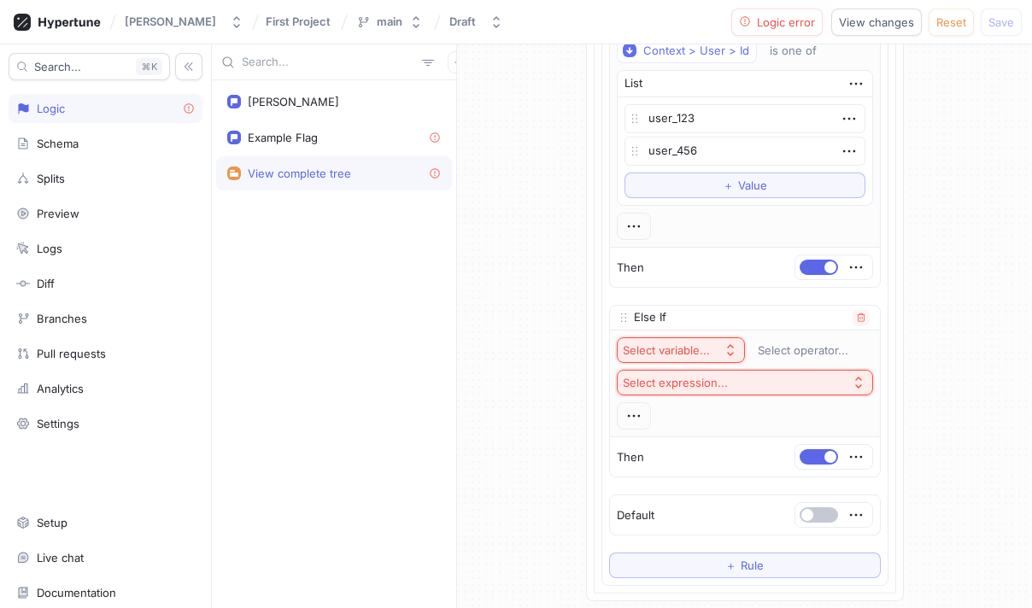
drag, startPoint x: 666, startPoint y: 340, endPoint x: 690, endPoint y: 337, distance: 24.2
click at [666, 339] on button "Select variable..." at bounding box center [681, 350] width 128 height 26
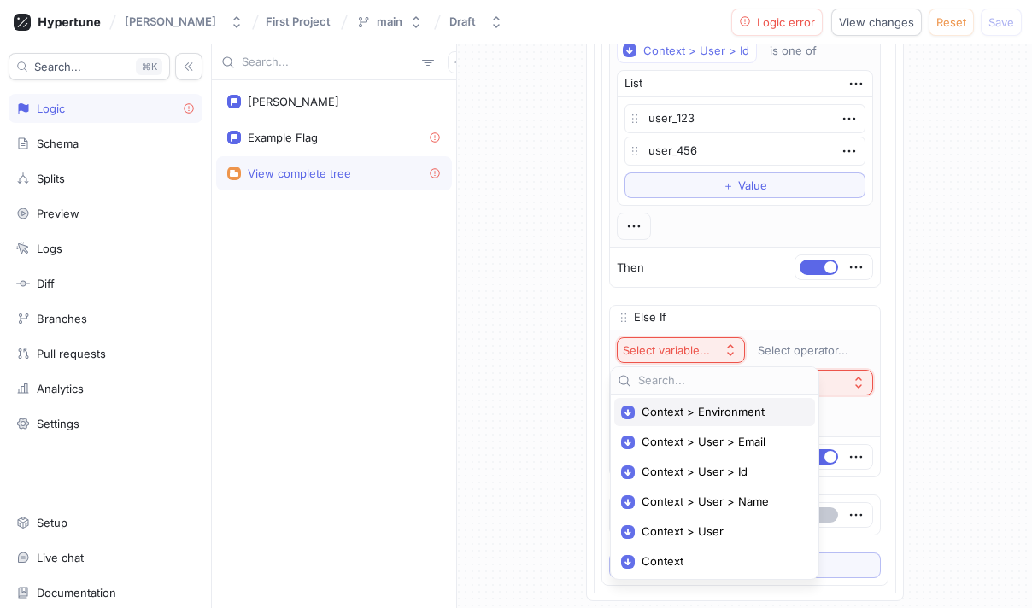
click at [719, 408] on span "Context > Environment" at bounding box center [721, 412] width 158 height 15
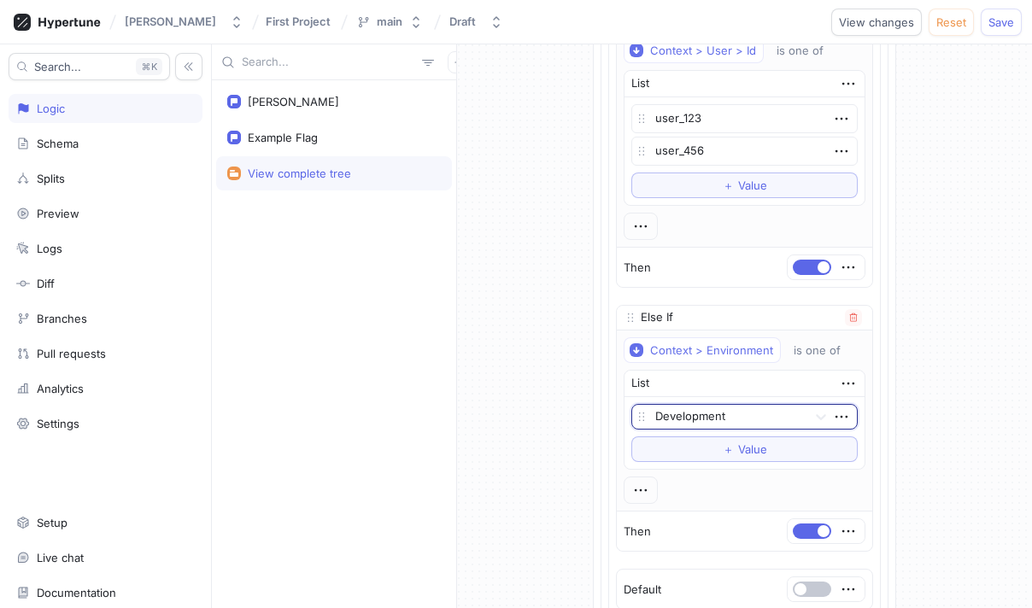
click at [747, 414] on div at bounding box center [727, 417] width 145 height 21
click at [724, 479] on div "Production" at bounding box center [744, 478] width 225 height 27
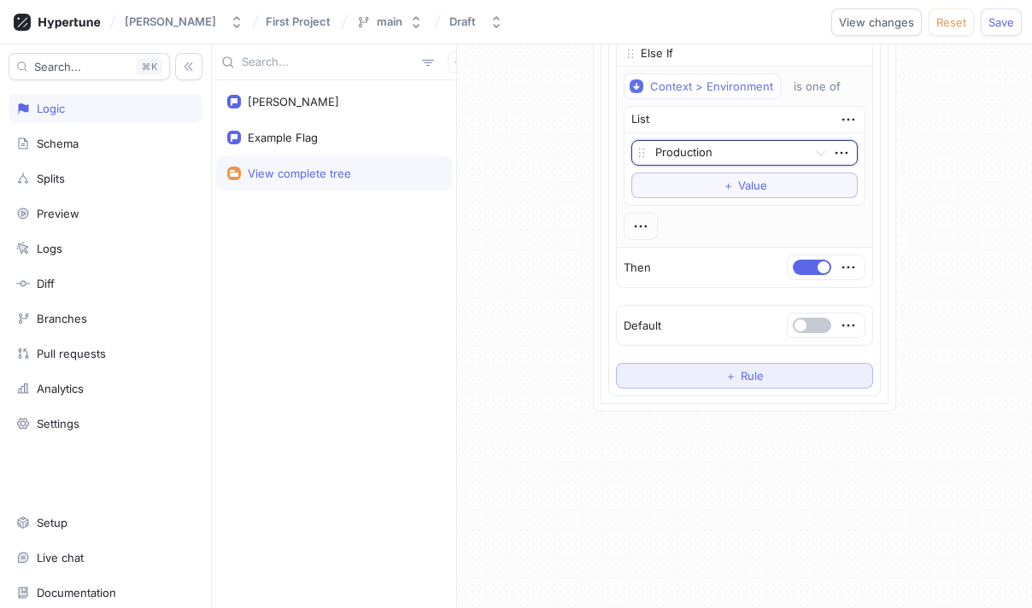
click at [720, 384] on button "＋ Rule" at bounding box center [744, 376] width 257 height 26
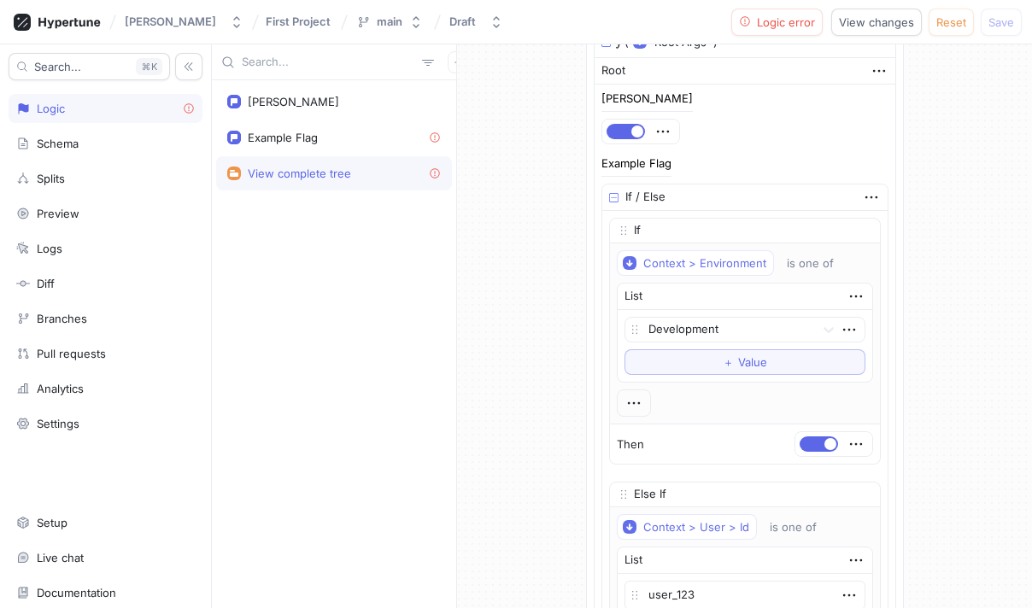
scroll to position [0, 0]
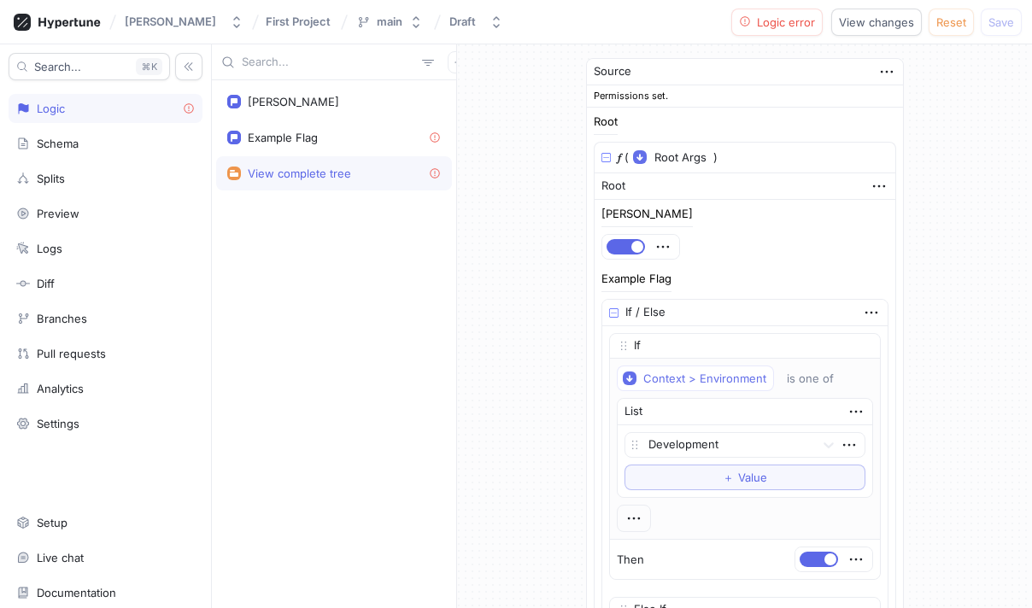
click at [725, 346] on div "If" at bounding box center [745, 346] width 270 height 25
click at [787, 384] on div "is one of" at bounding box center [810, 379] width 47 height 15
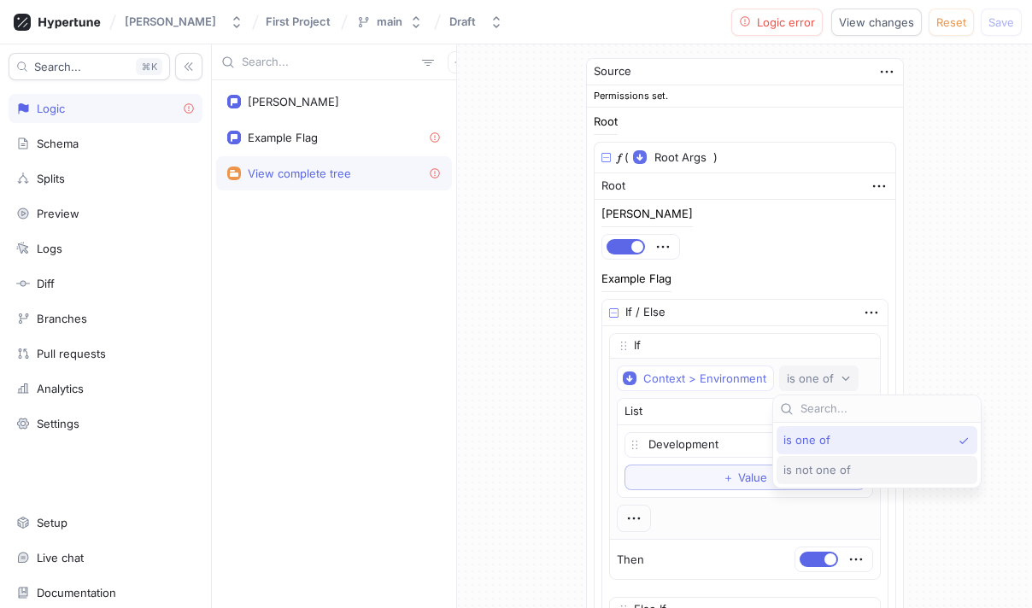
click at [835, 465] on span "is not one of" at bounding box center [816, 470] width 67 height 15
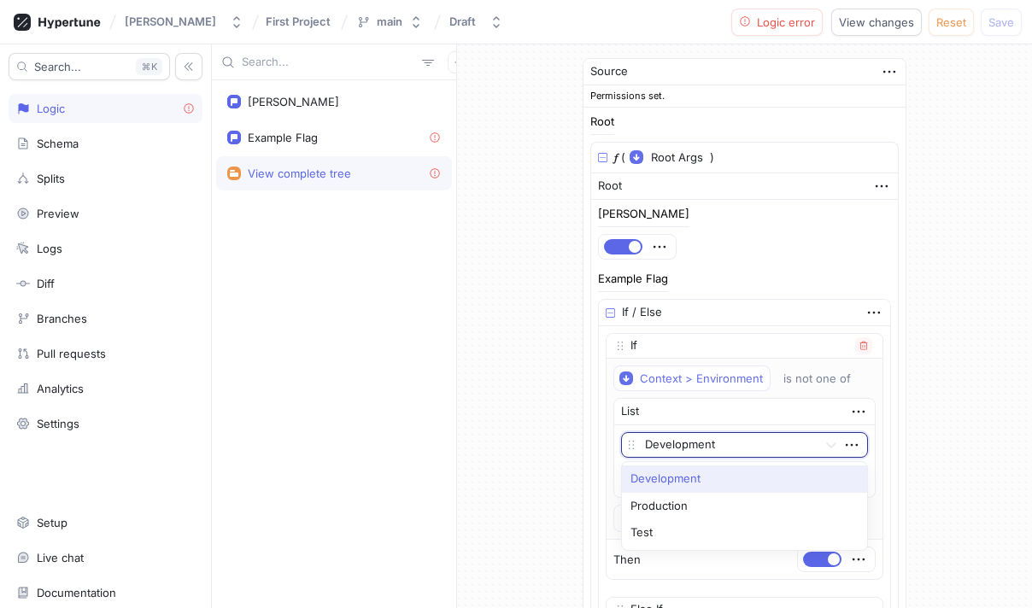
click at [772, 447] on div at bounding box center [728, 446] width 166 height 21
drag, startPoint x: 791, startPoint y: 494, endPoint x: 769, endPoint y: 464, distance: 37.2
click at [790, 494] on div "Production" at bounding box center [744, 506] width 245 height 27
click at [744, 409] on div "List" at bounding box center [744, 412] width 261 height 26
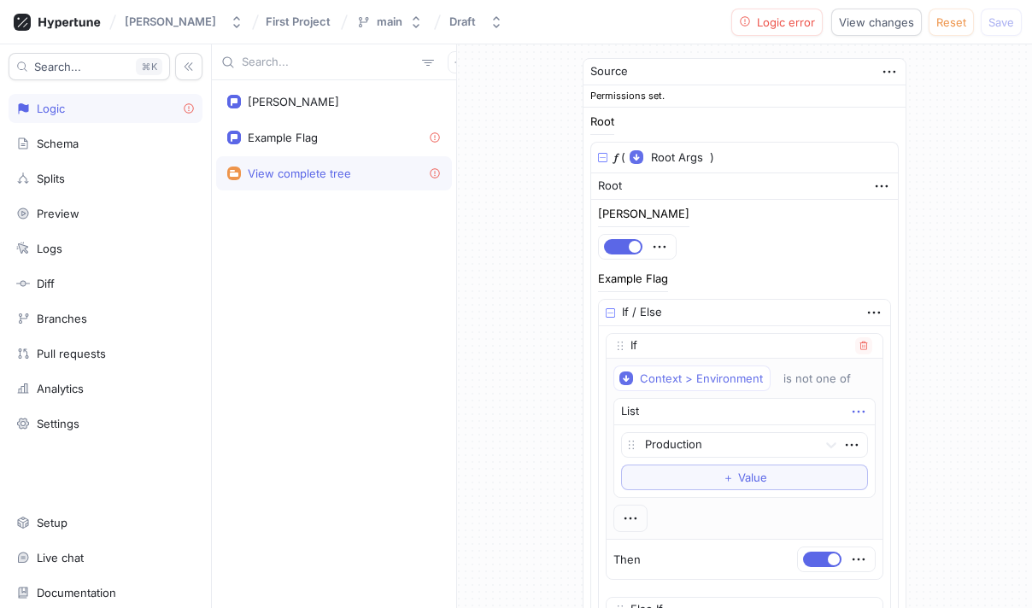
click at [855, 408] on icon "button" at bounding box center [858, 411] width 19 height 19
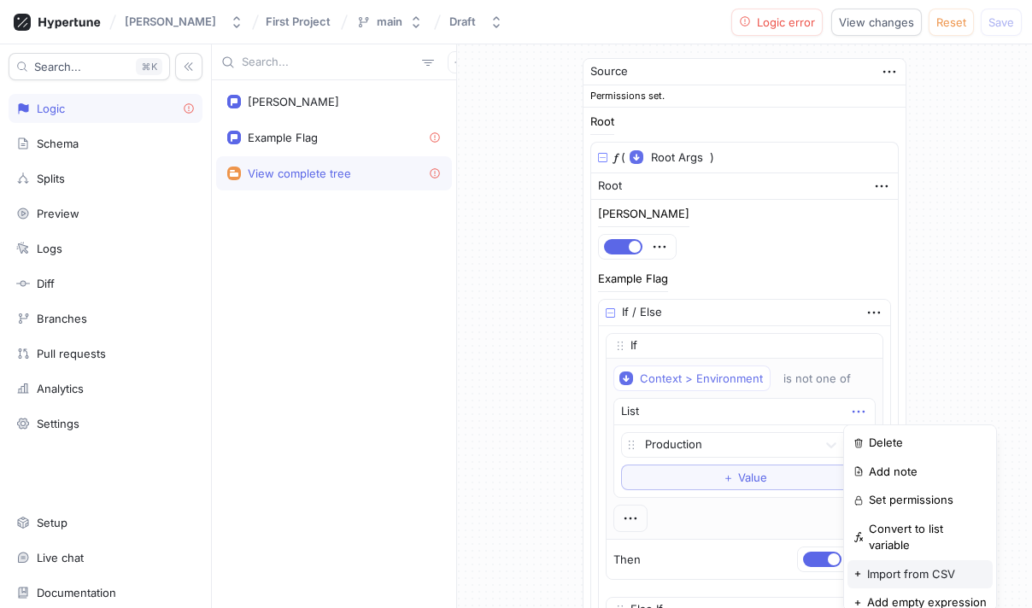
scroll to position [26, 0]
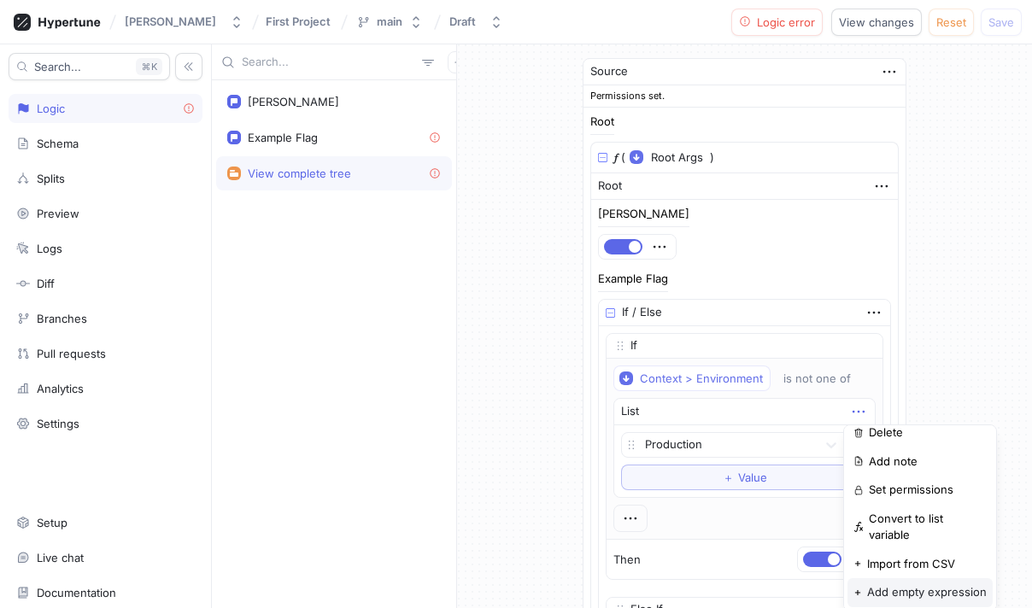
click at [928, 584] on p "Add empty expression" at bounding box center [927, 592] width 120 height 17
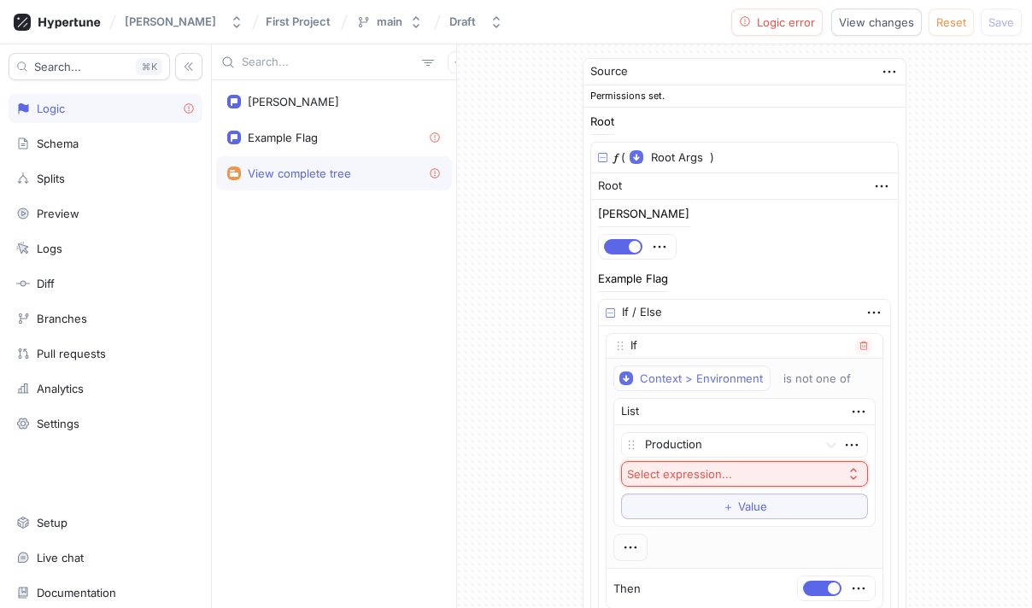
click at [747, 472] on button "Select expression..." at bounding box center [744, 474] width 247 height 26
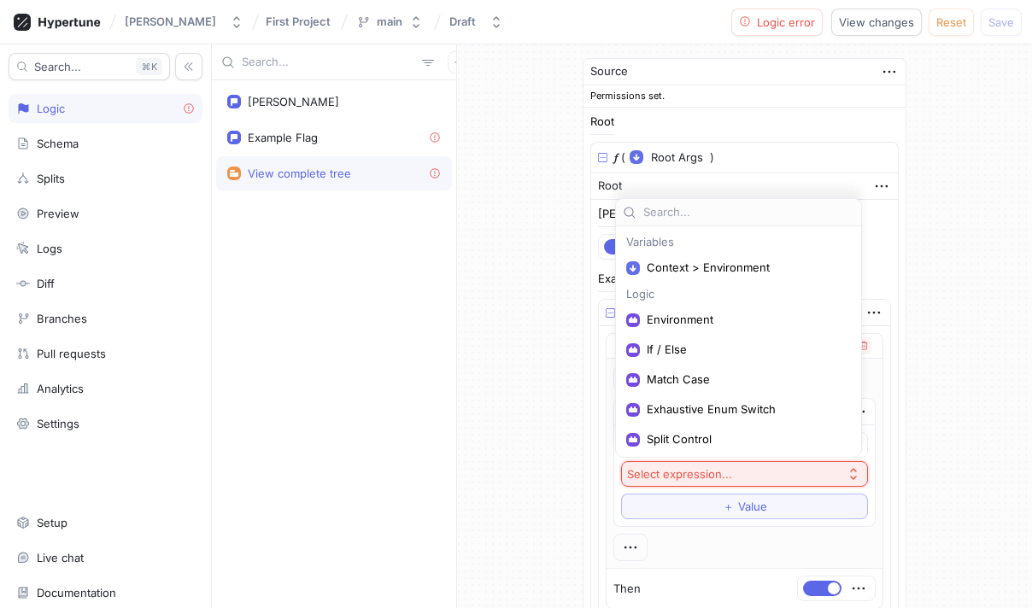
click at [728, 414] on span "Exhaustive Enum Switch" at bounding box center [745, 409] width 196 height 15
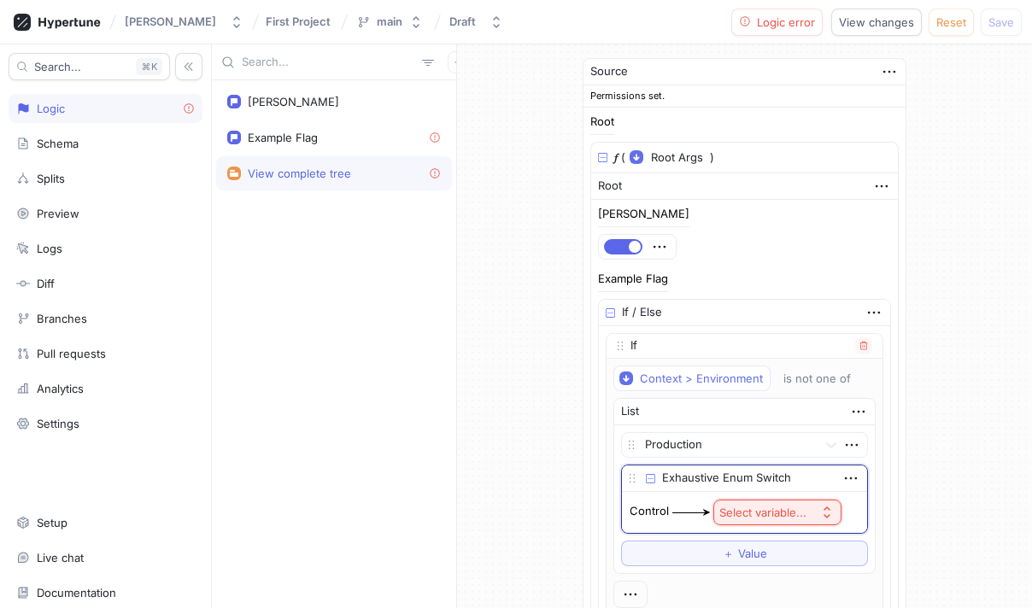
click at [752, 513] on div "Select variable..." at bounding box center [762, 513] width 87 height 15
click at [798, 481] on span "Context > Environment" at bounding box center [818, 478] width 158 height 15
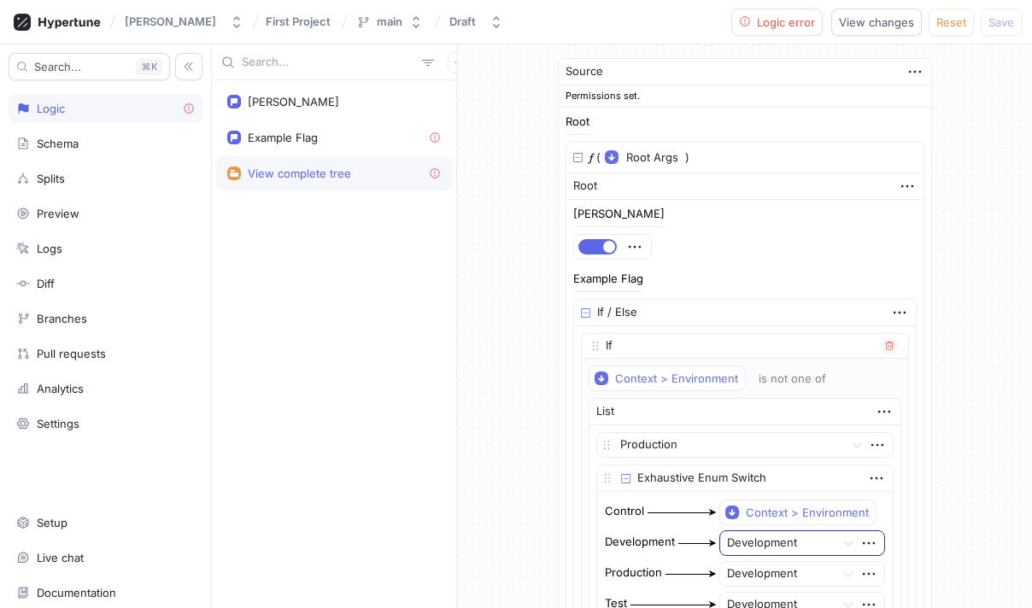
scroll to position [370, 0]
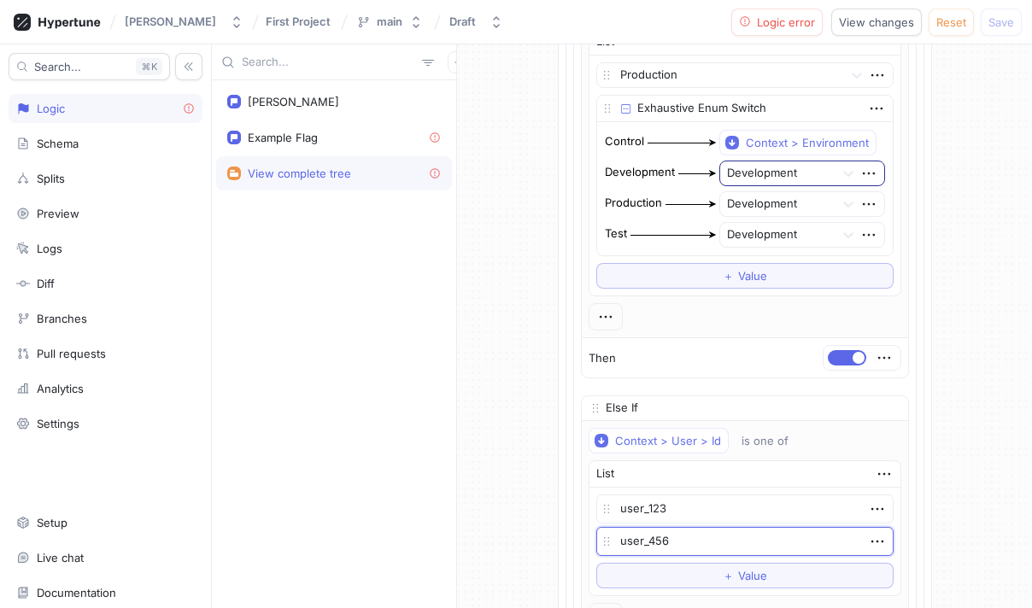
click at [762, 533] on textarea "user_456" at bounding box center [744, 541] width 297 height 29
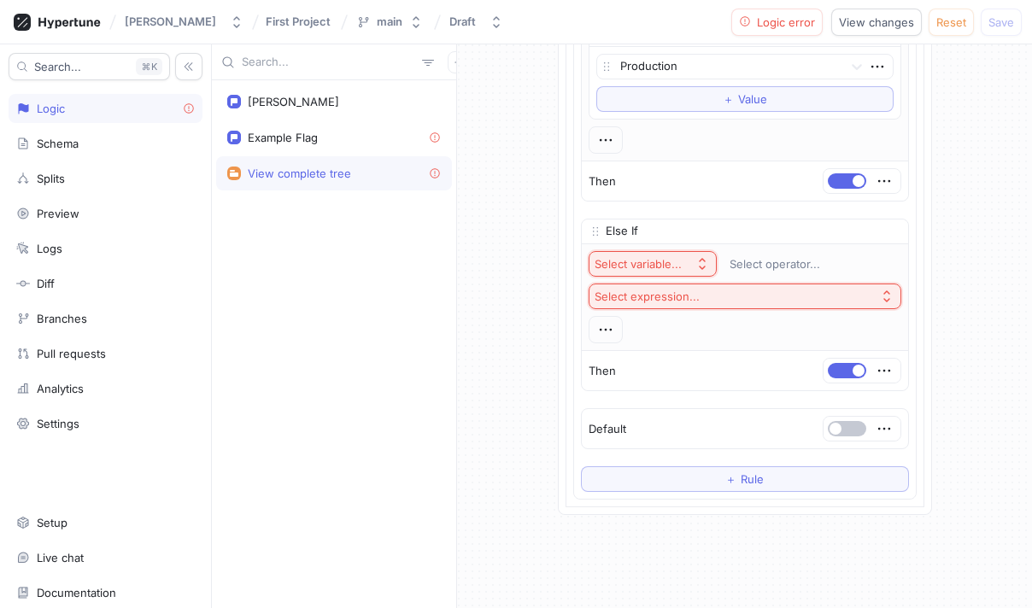
scroll to position [1214, 0]
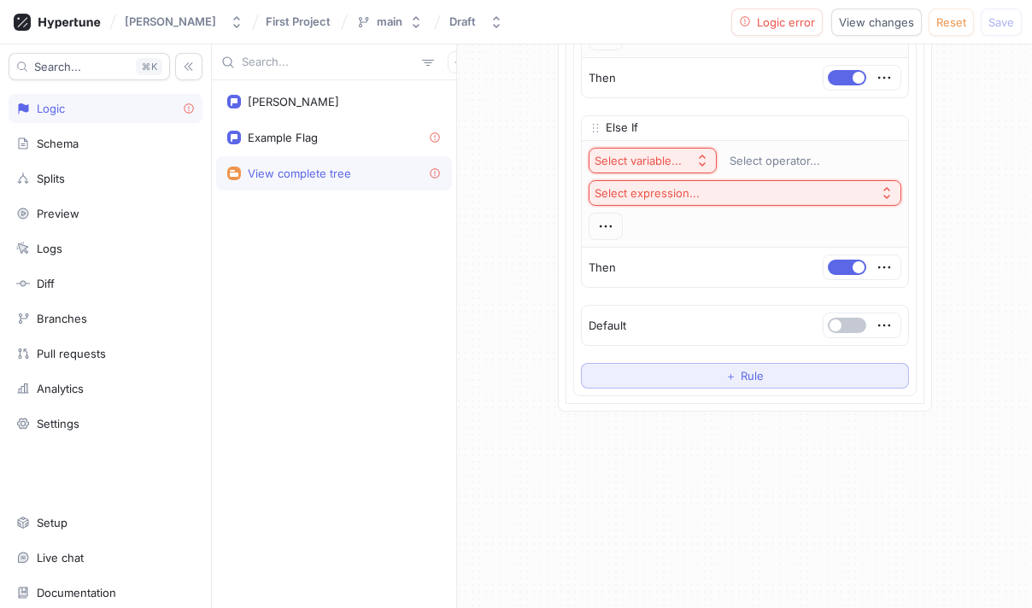
click at [745, 379] on span "Rule" at bounding box center [752, 376] width 23 height 10
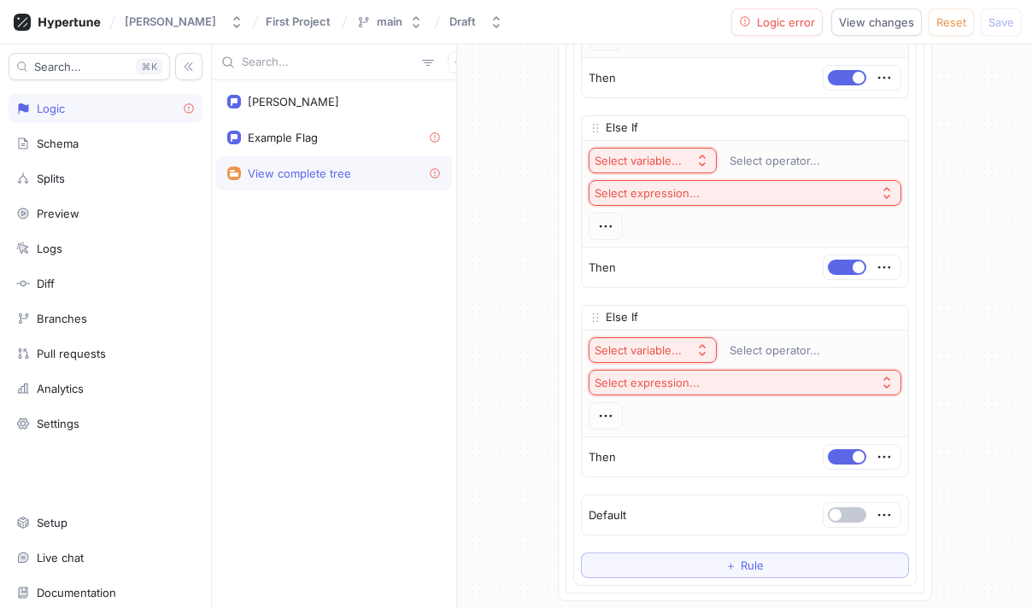
scroll to position [0, 0]
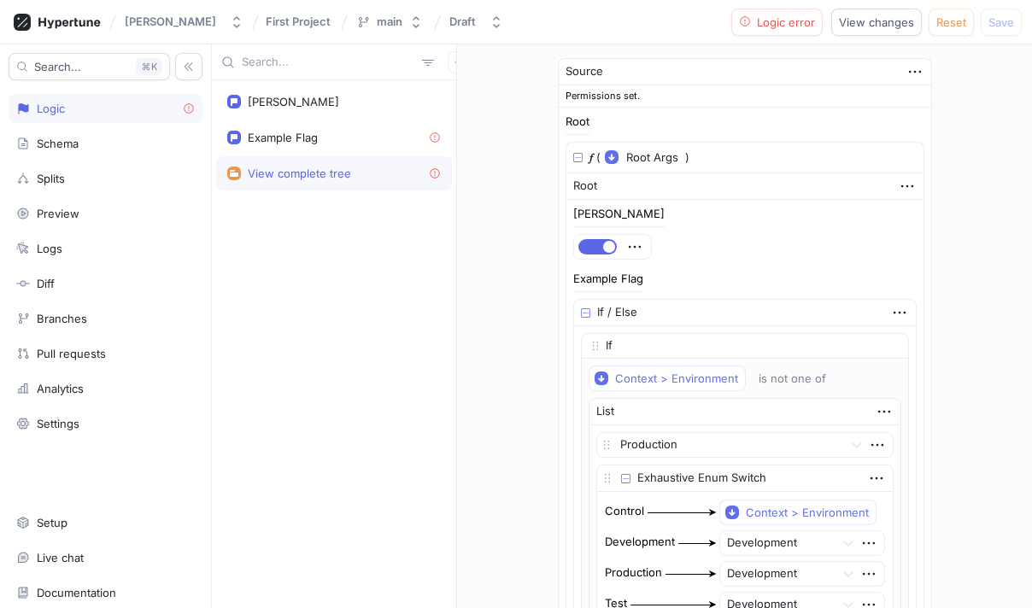
click at [394, 263] on div "Zula Example Flag View complete tree" at bounding box center [334, 344] width 244 height 528
drag, startPoint x: 362, startPoint y: 169, endPoint x: 237, endPoint y: 291, distance: 175.2
click at [232, 308] on div "Zula Example Flag View complete tree" at bounding box center [334, 344] width 244 height 528
click at [290, 120] on div "Example Flag" at bounding box center [334, 137] width 236 height 34
type textarea "x"
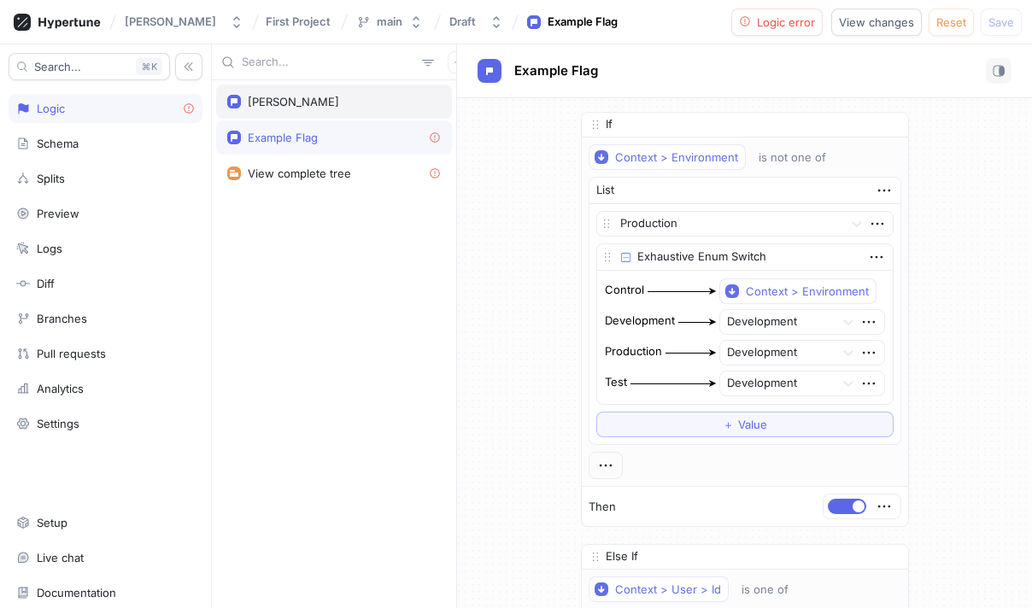
click at [284, 103] on div "Zula" at bounding box center [334, 102] width 214 height 14
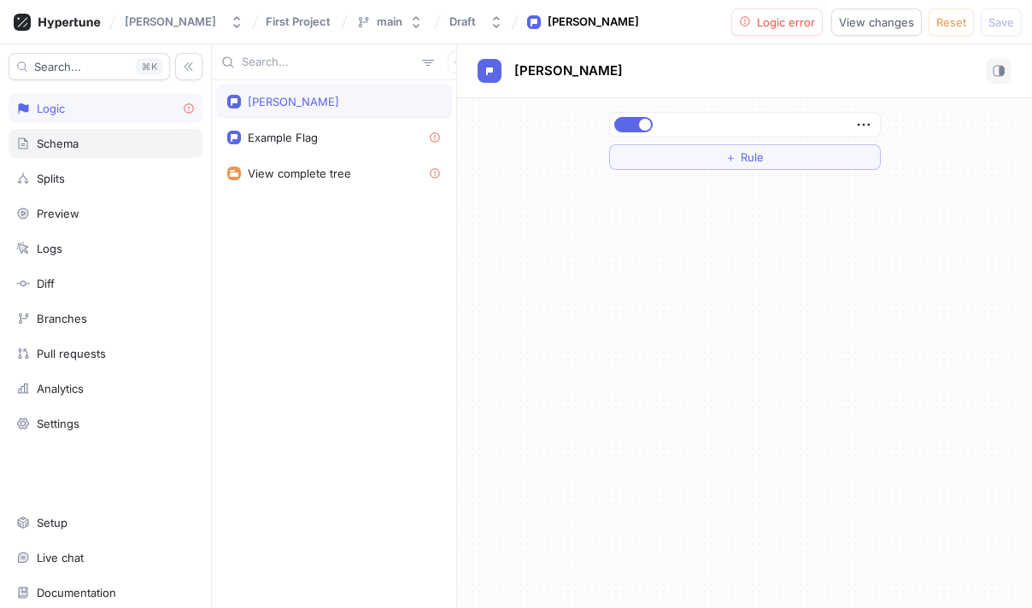
click at [78, 141] on div "Schema" at bounding box center [58, 144] width 42 height 14
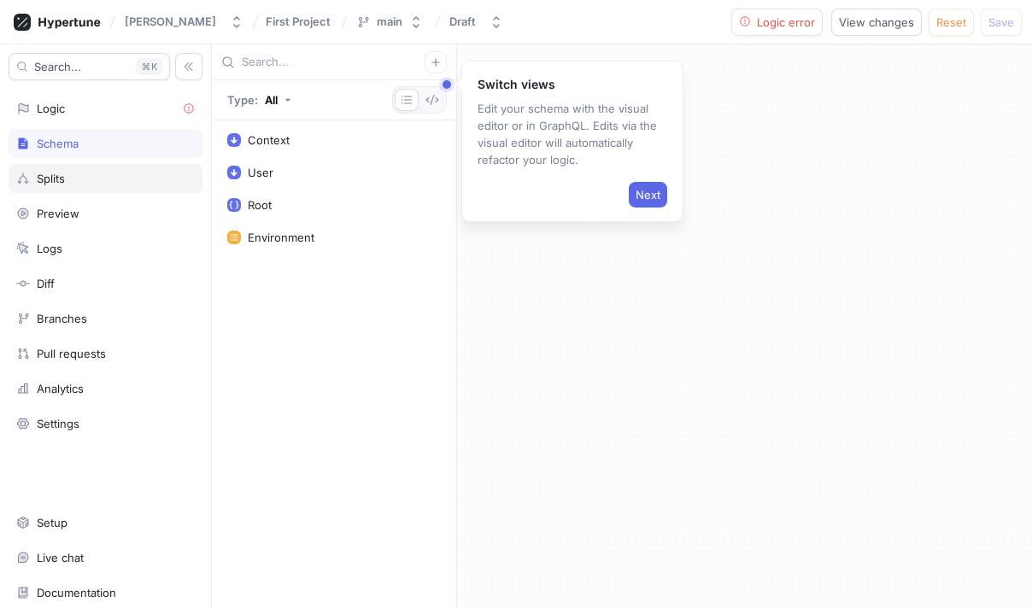
click at [78, 178] on div "Splits" at bounding box center [105, 179] width 179 height 14
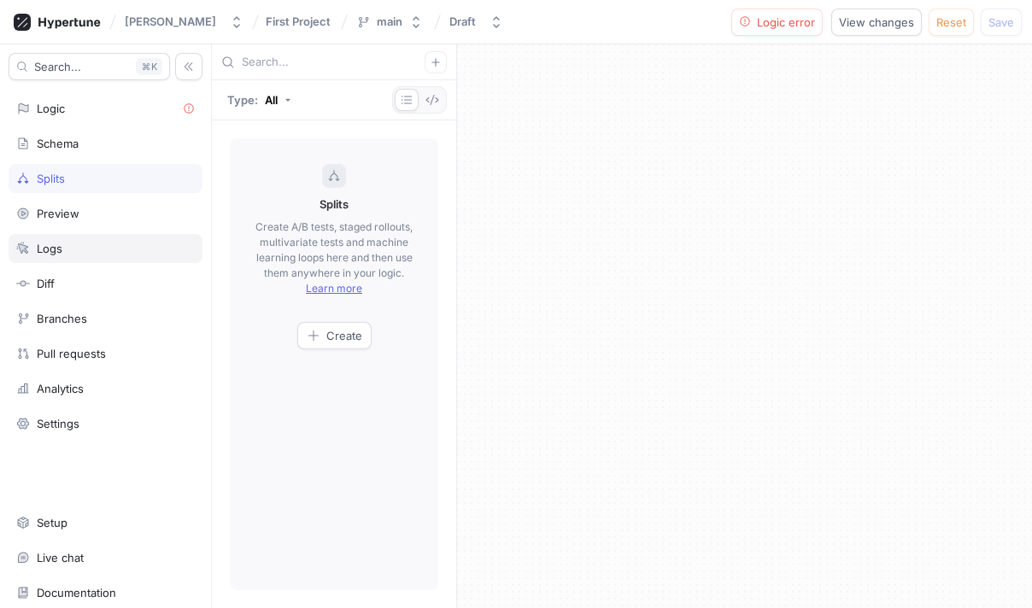
click at [74, 240] on div "Logs" at bounding box center [106, 248] width 194 height 29
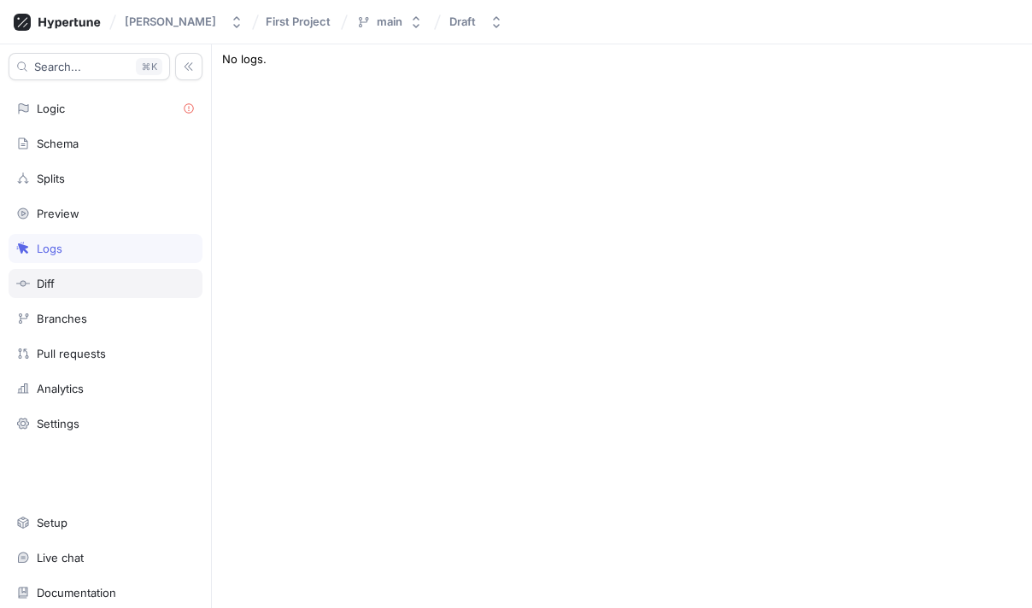
click at [78, 290] on div "Diff" at bounding box center [105, 284] width 179 height 14
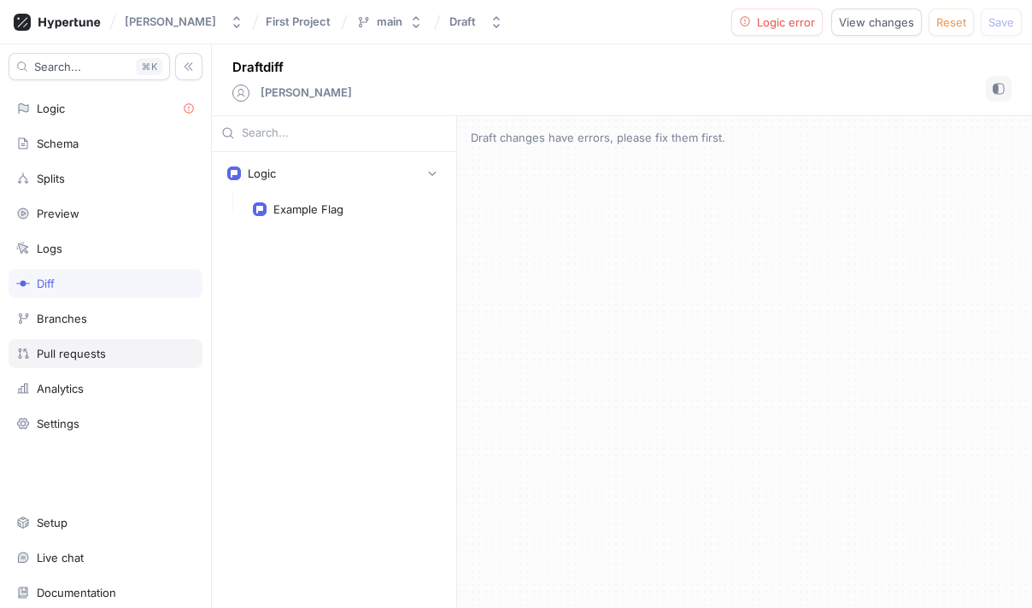
click at [90, 353] on div "Pull requests" at bounding box center [71, 354] width 69 height 14
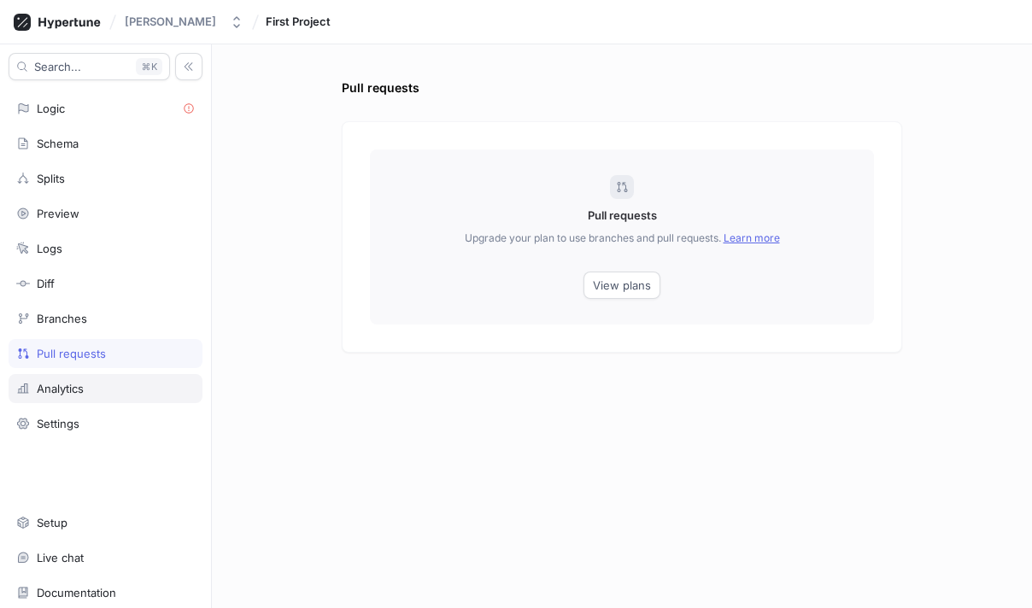
click at [91, 391] on div "Analytics" at bounding box center [105, 389] width 179 height 14
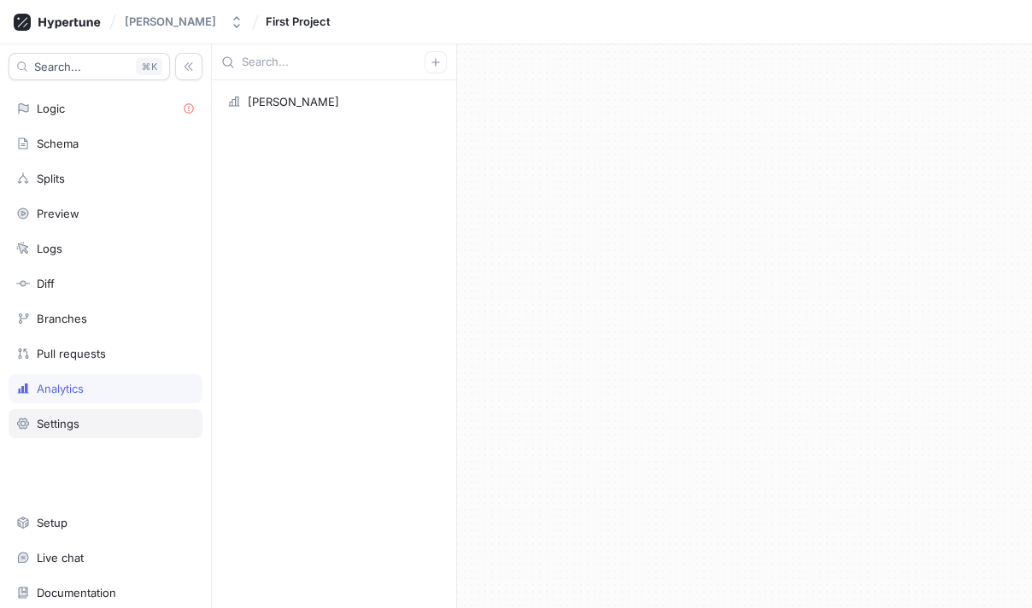
drag, startPoint x: 84, startPoint y: 413, endPoint x: 77, endPoint y: 367, distance: 45.8
click at [80, 413] on div "Settings" at bounding box center [106, 423] width 194 height 29
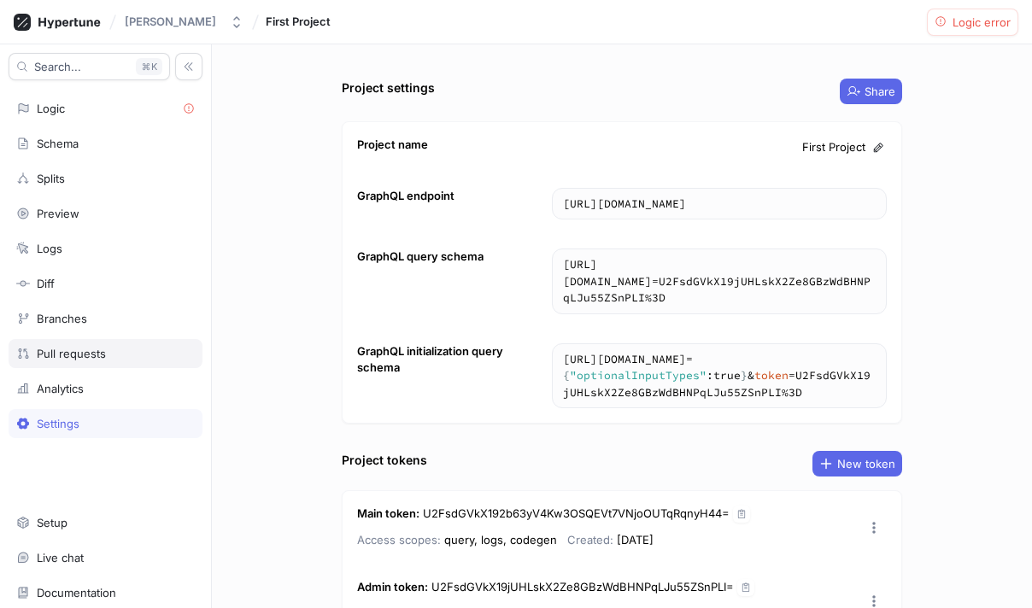
click at [77, 361] on div "Pull requests" at bounding box center [106, 353] width 194 height 29
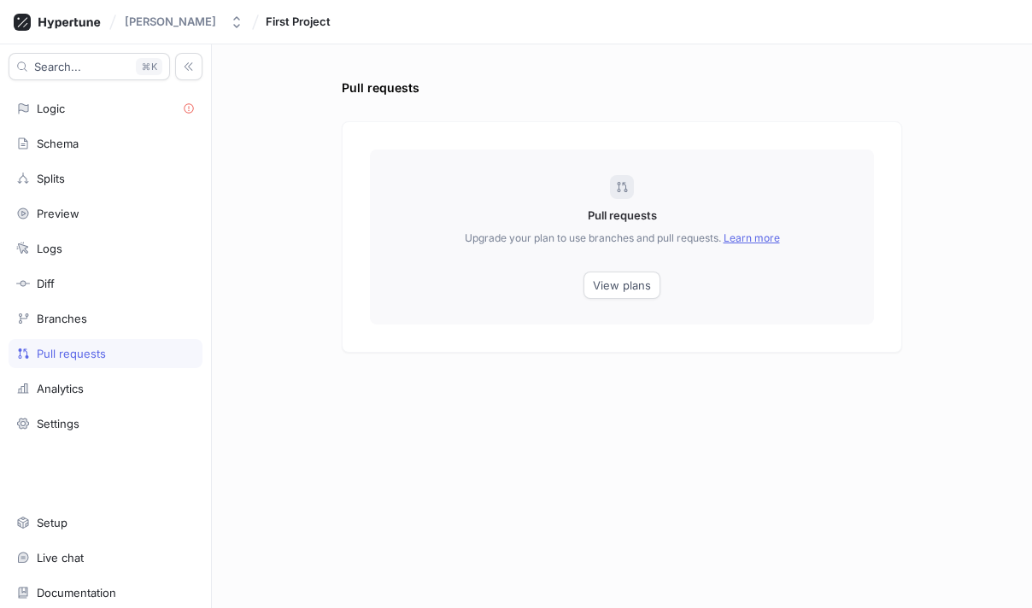
click at [78, 337] on div "Search... K Logic Schema Splits Preview Logs Diff Branches Pull requests Analyt…" at bounding box center [106, 326] width 212 height 564
click at [78, 312] on div "Branches" at bounding box center [62, 319] width 50 height 14
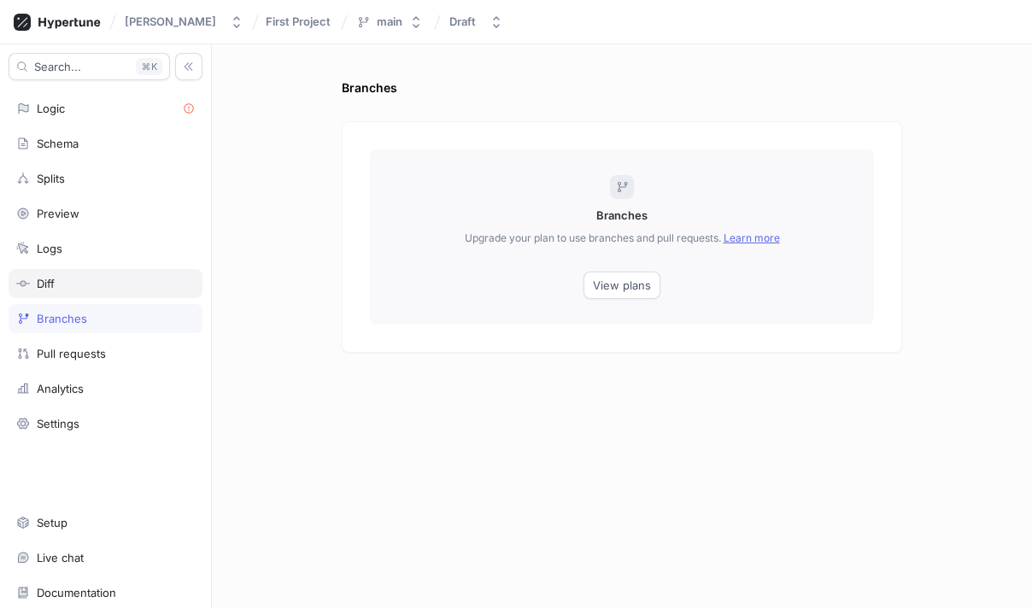
click at [78, 285] on div "Diff" at bounding box center [105, 284] width 179 height 14
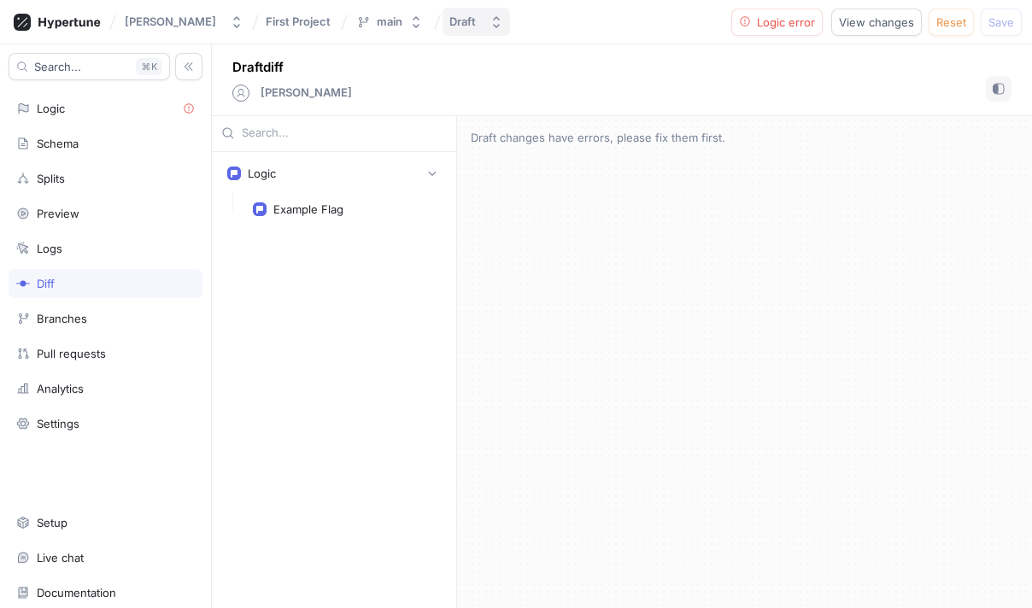
drag, startPoint x: 75, startPoint y: 261, endPoint x: 481, endPoint y: 23, distance: 470.1
click at [87, 246] on div "Logs" at bounding box center [106, 248] width 194 height 29
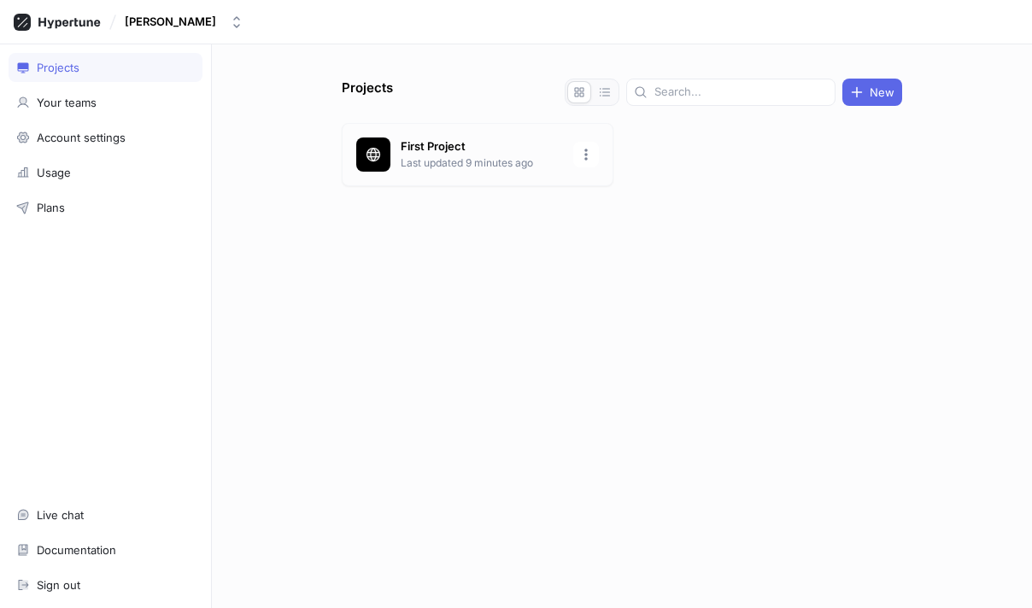
click at [433, 146] on p "First Project" at bounding box center [482, 146] width 162 height 17
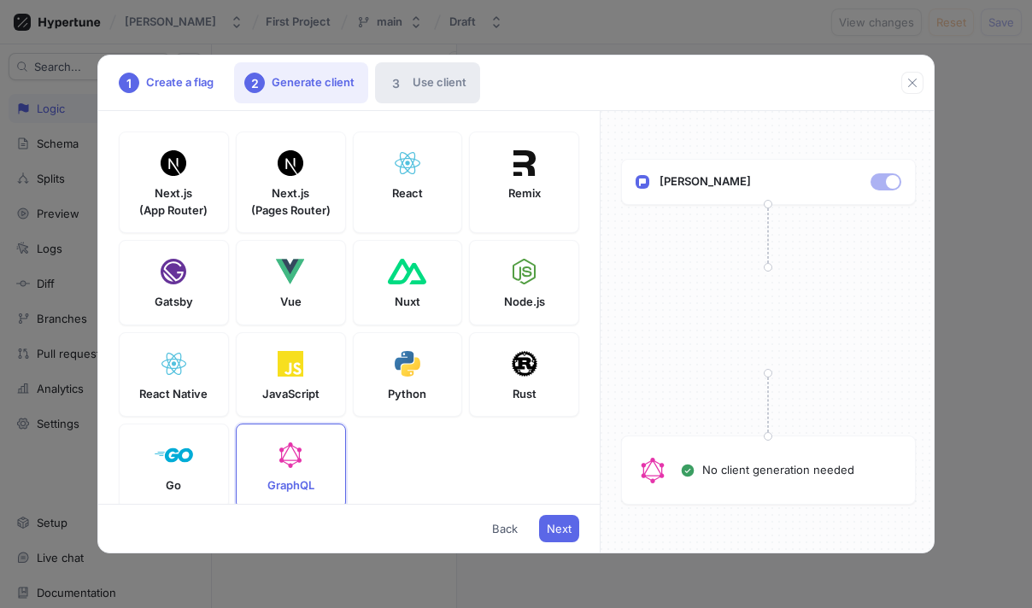
click at [434, 80] on div "3 Use client" at bounding box center [427, 82] width 105 height 41
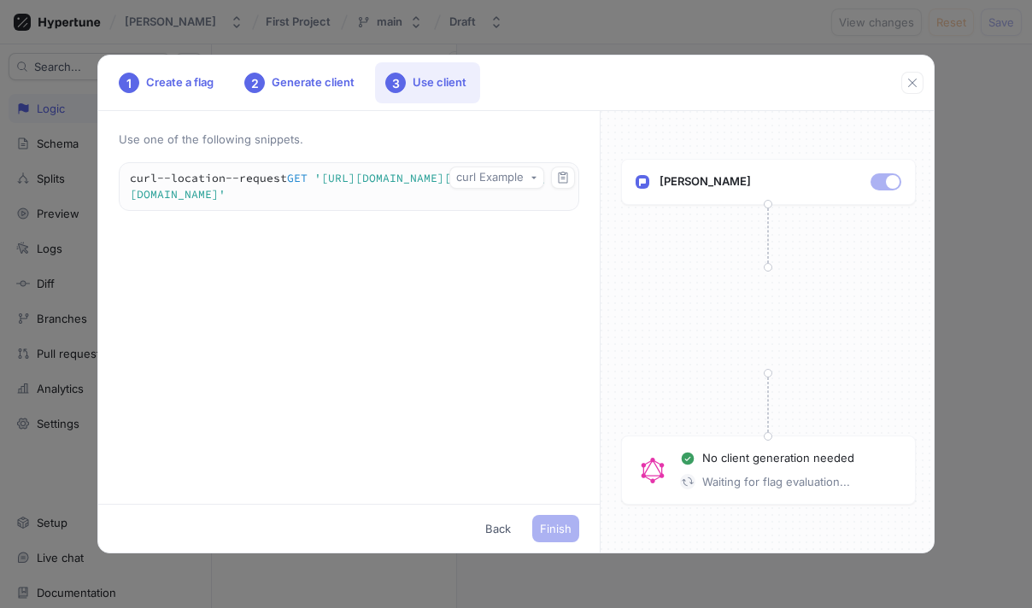
drag, startPoint x: 196, startPoint y: 71, endPoint x: 593, endPoint y: 101, distance: 397.5
click at [196, 71] on div "1 Create a flag" at bounding box center [167, 82] width 119 height 41
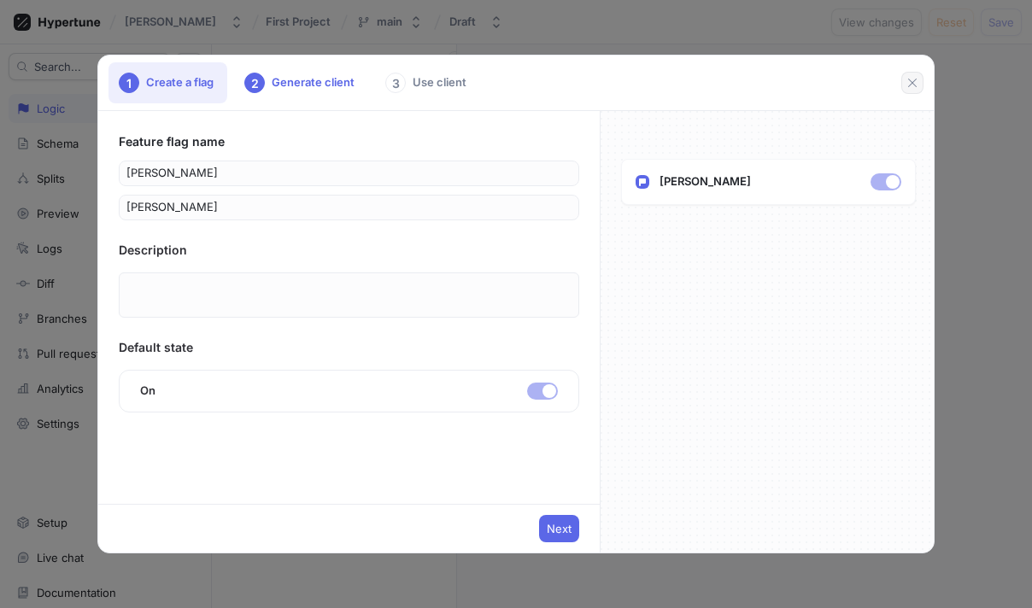
click at [911, 76] on icon "button" at bounding box center [912, 83] width 14 height 14
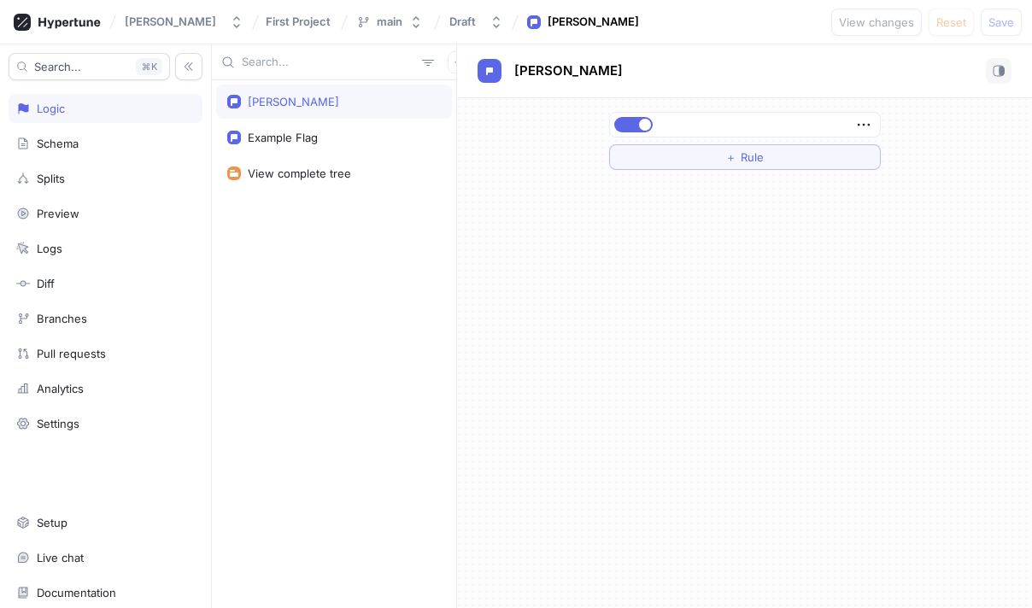
click at [377, 1] on div "Monem Iuffi First Project main Draft Zula View changes Reset Save" at bounding box center [516, 22] width 1032 height 44
